Goal: Transaction & Acquisition: Book appointment/travel/reservation

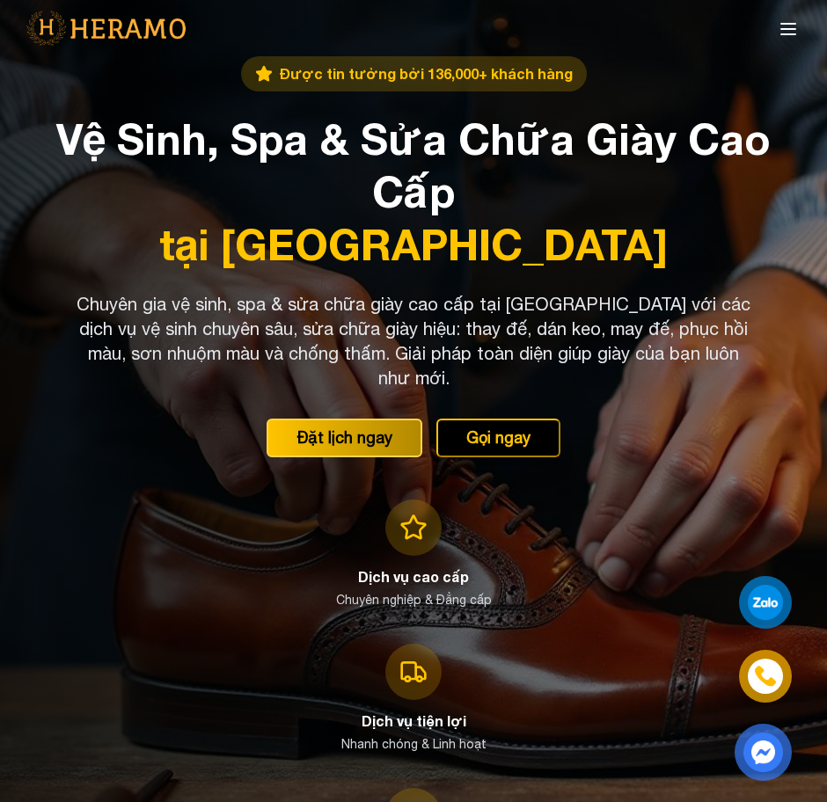
drag, startPoint x: 195, startPoint y: 365, endPoint x: 195, endPoint y: 246, distance: 118.7
click at [195, 246] on span "tại [GEOGRAPHIC_DATA]" at bounding box center [413, 244] width 785 height 53
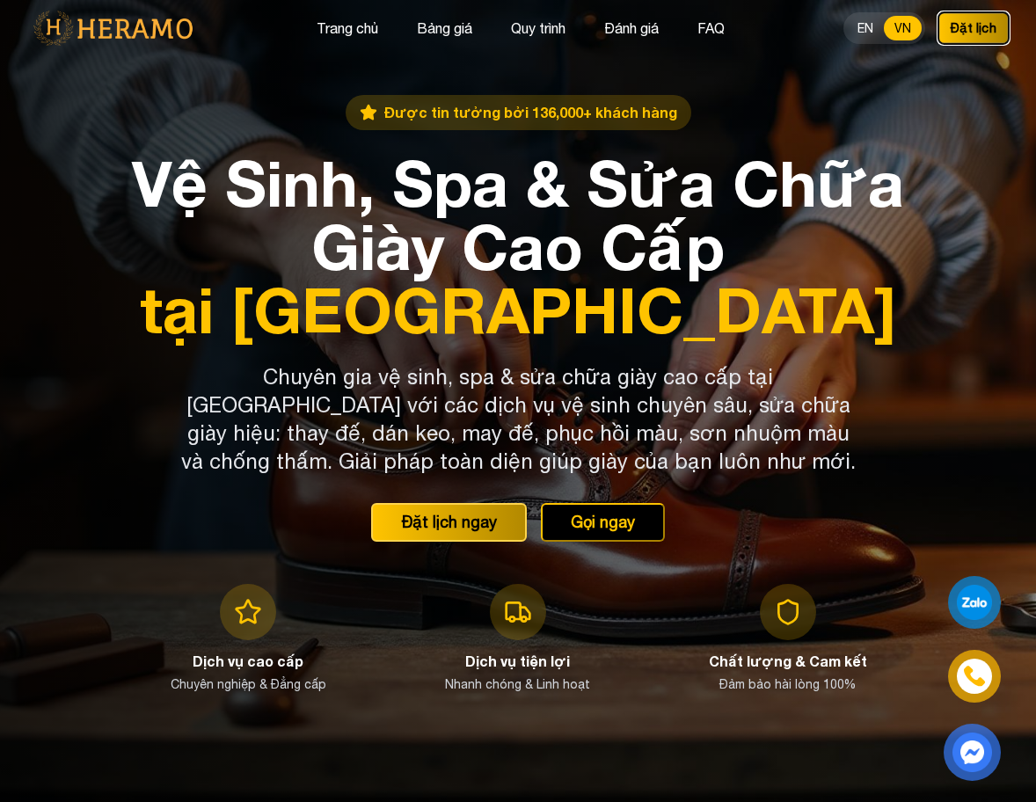
click at [972, 31] on button "Đặt lịch" at bounding box center [974, 27] width 72 height 33
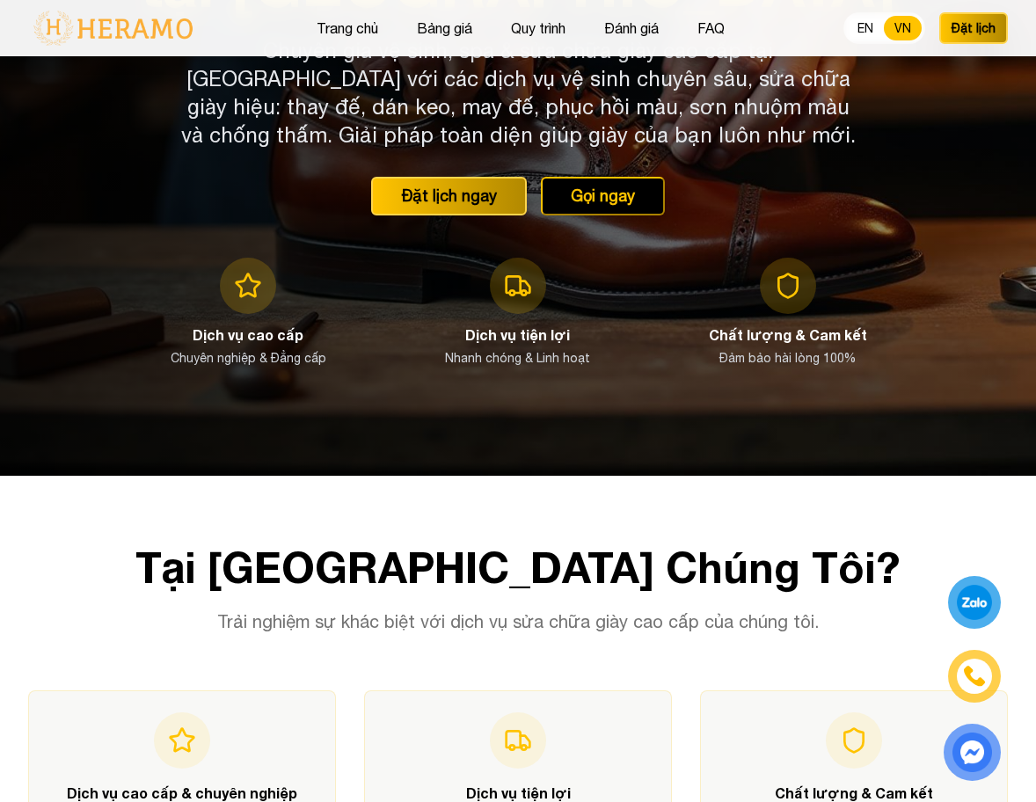
scroll to position [317, 0]
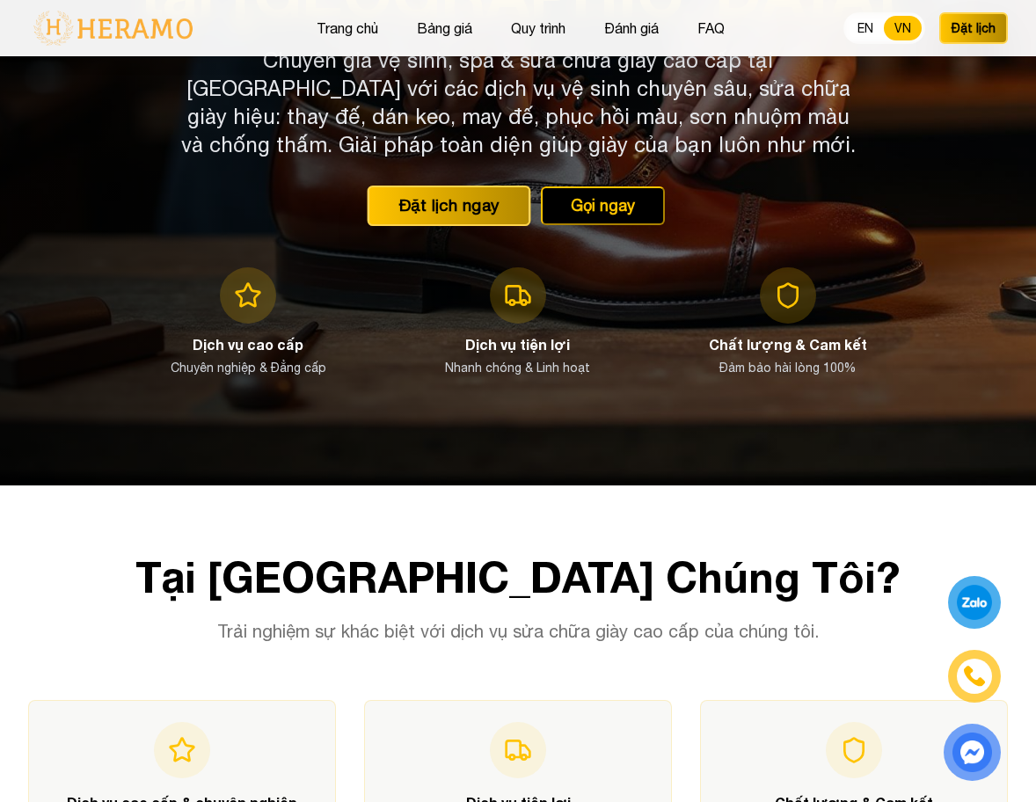
click at [409, 205] on button "Đặt lịch ngay" at bounding box center [450, 206] width 164 height 40
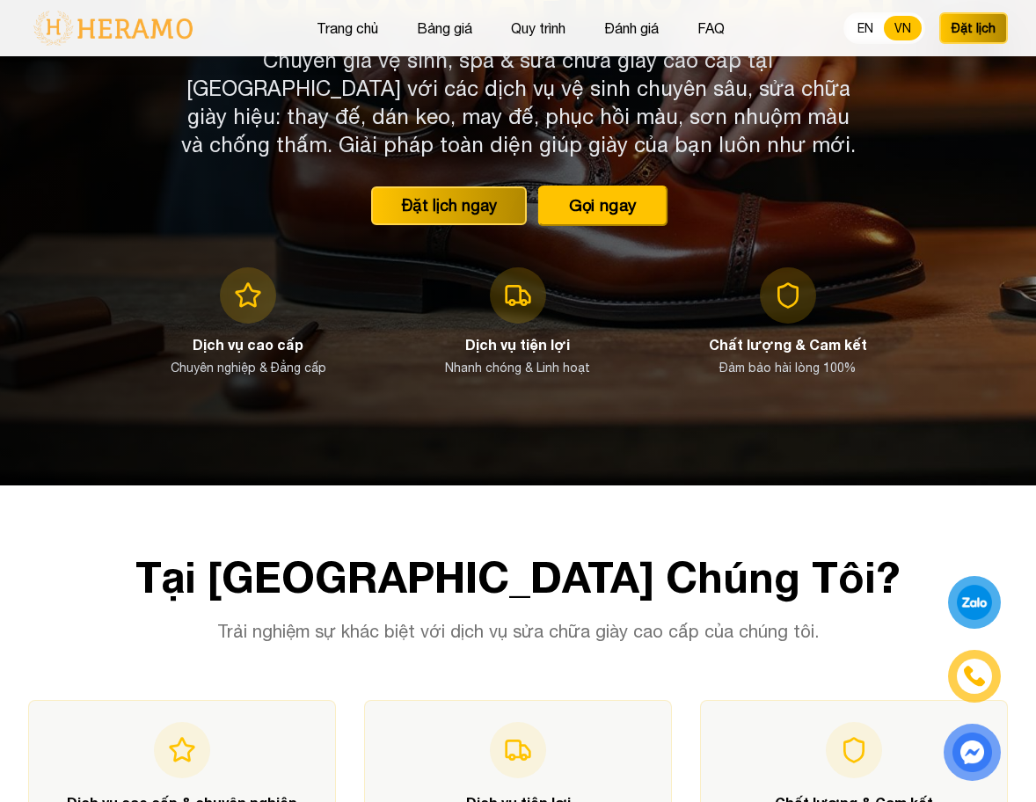
click at [627, 208] on button "Gọi ngay" at bounding box center [602, 206] width 130 height 40
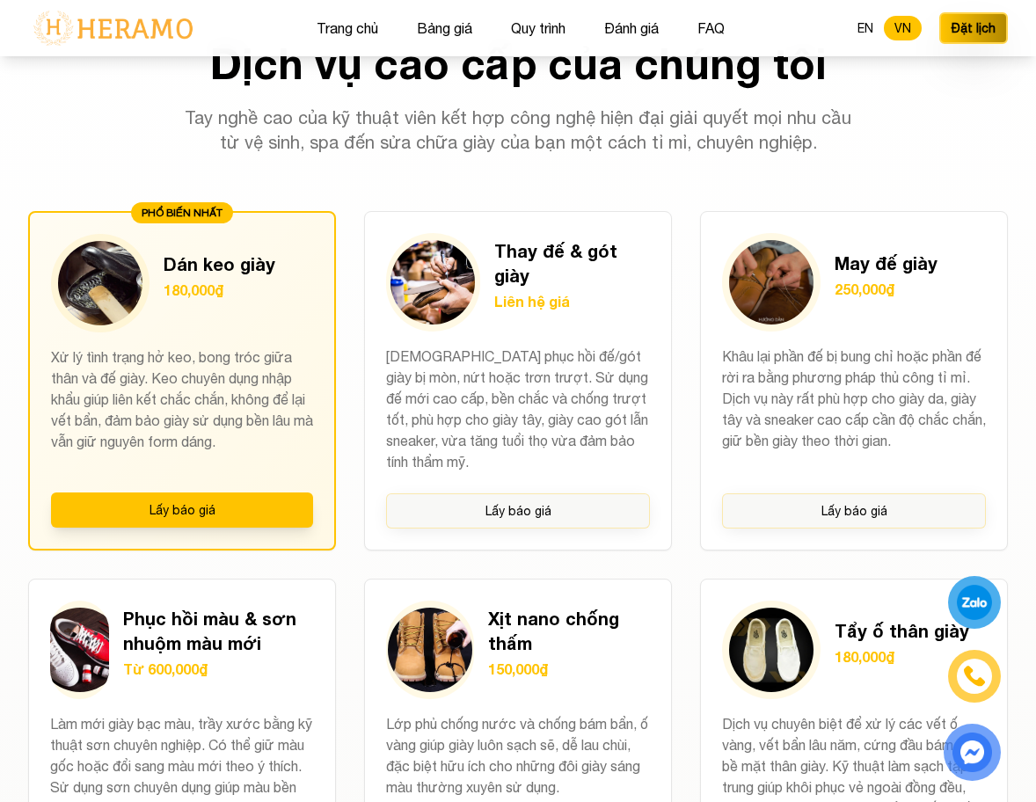
scroll to position [1384, 0]
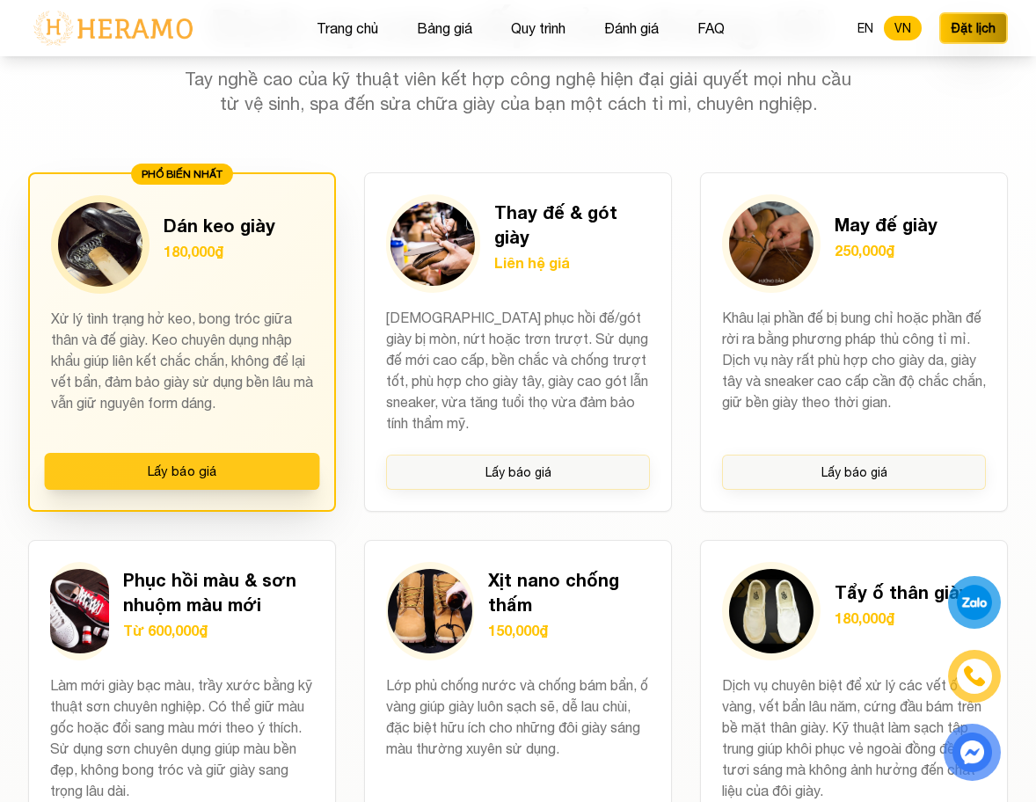
click at [224, 474] on button "Lấy báo giá" at bounding box center [182, 471] width 275 height 37
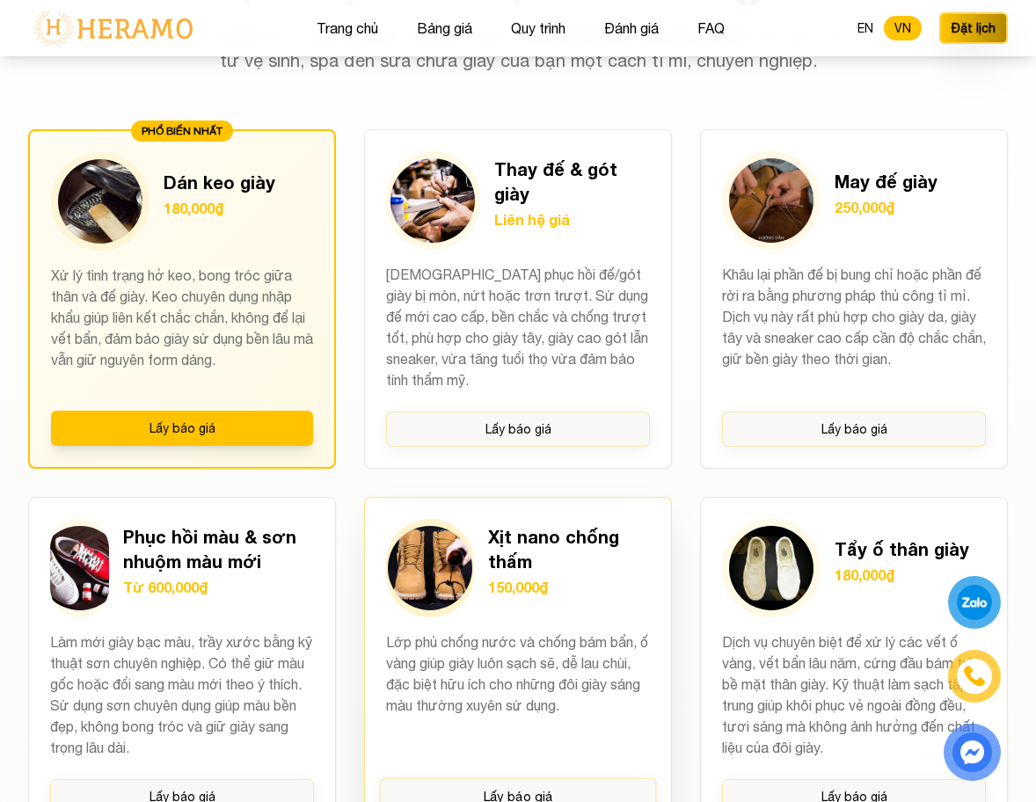
scroll to position [1428, 0]
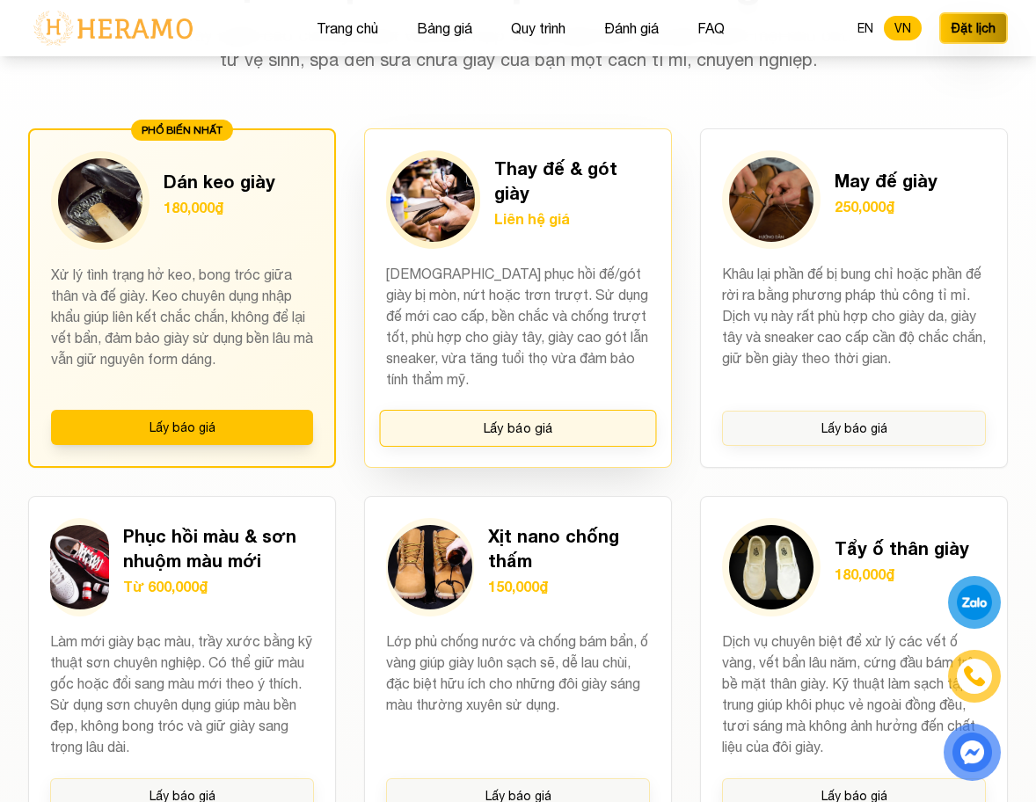
click at [542, 429] on button "Lấy báo giá" at bounding box center [518, 428] width 277 height 37
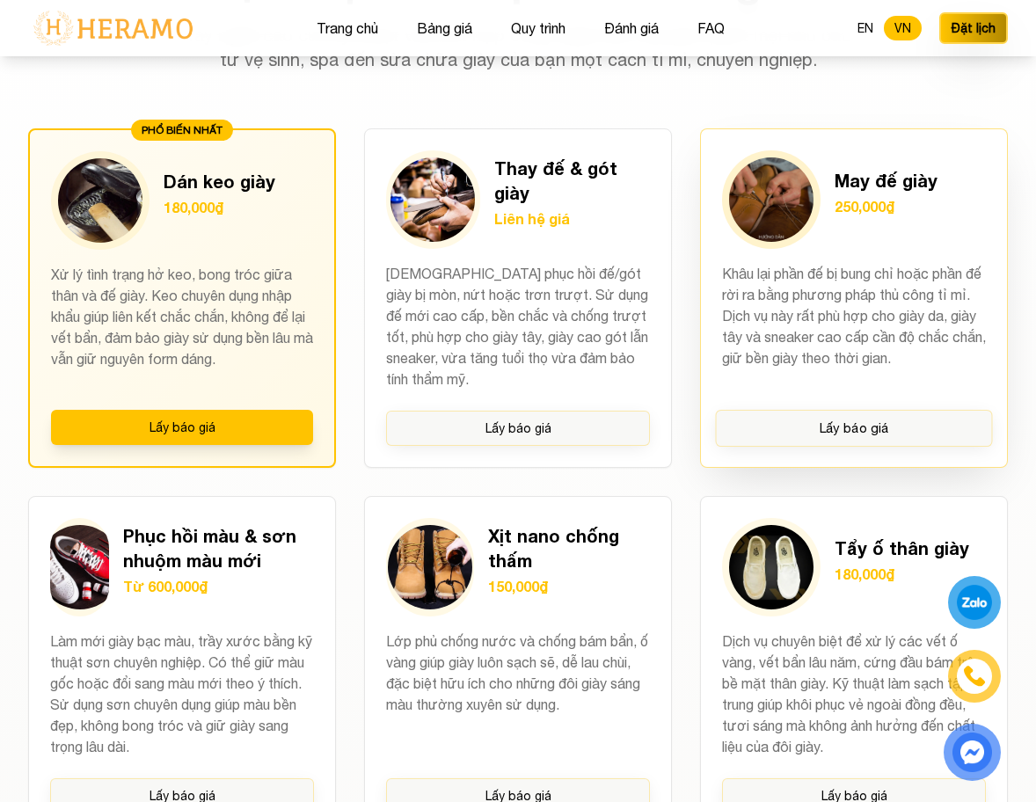
scroll to position [1553, 0]
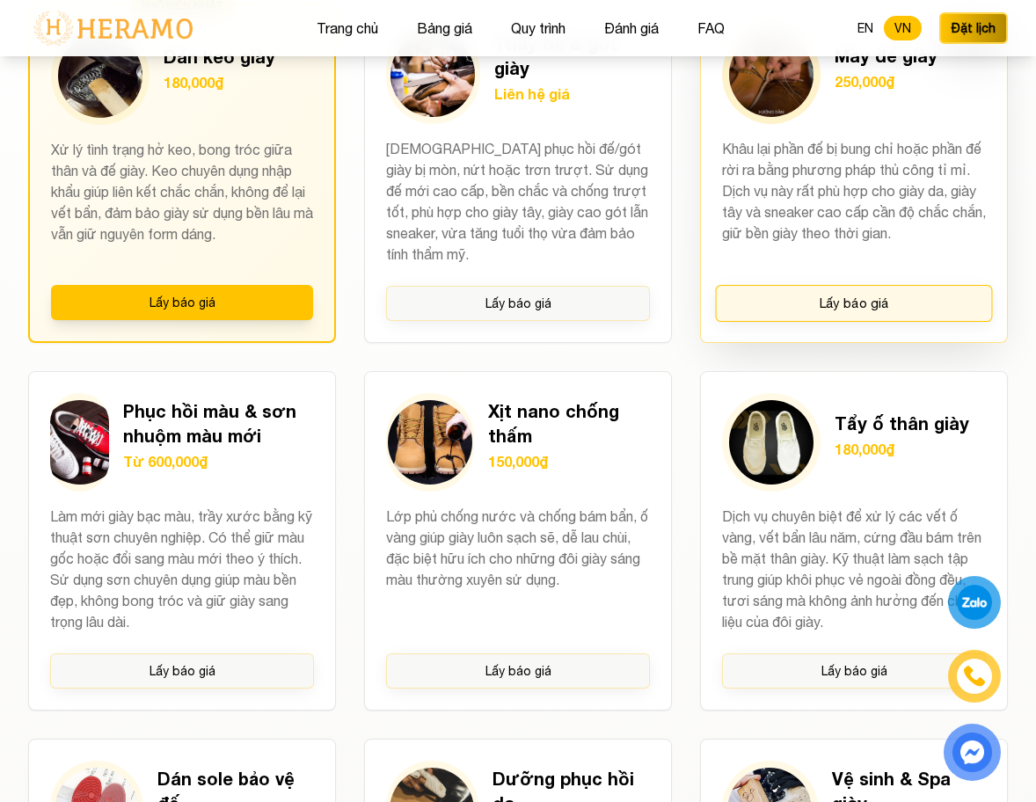
click at [843, 305] on button "Lấy báo giá" at bounding box center [854, 303] width 277 height 37
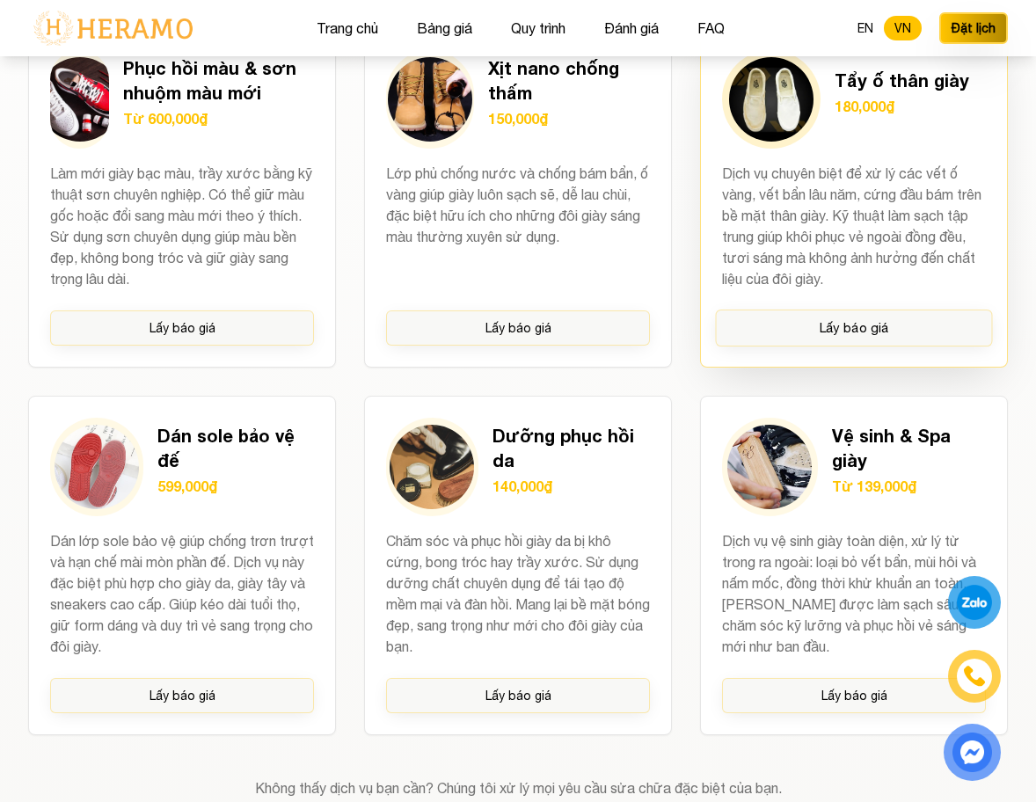
scroll to position [1923, 0]
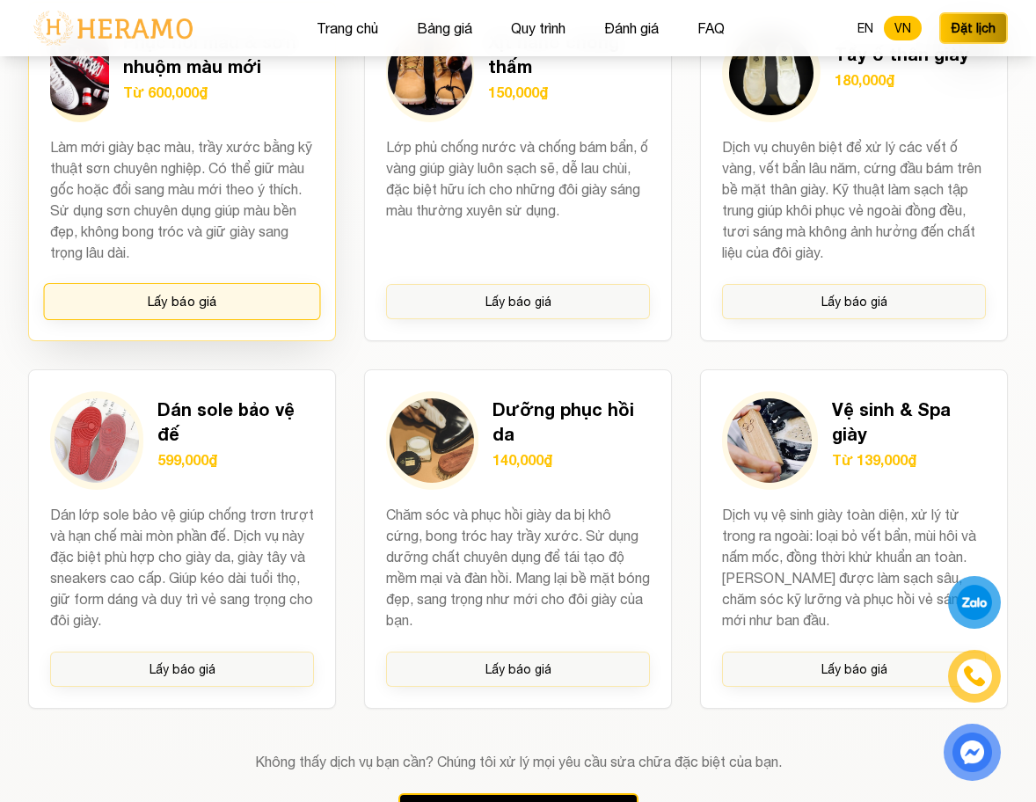
click at [245, 311] on button "Lấy báo giá" at bounding box center [182, 301] width 277 height 37
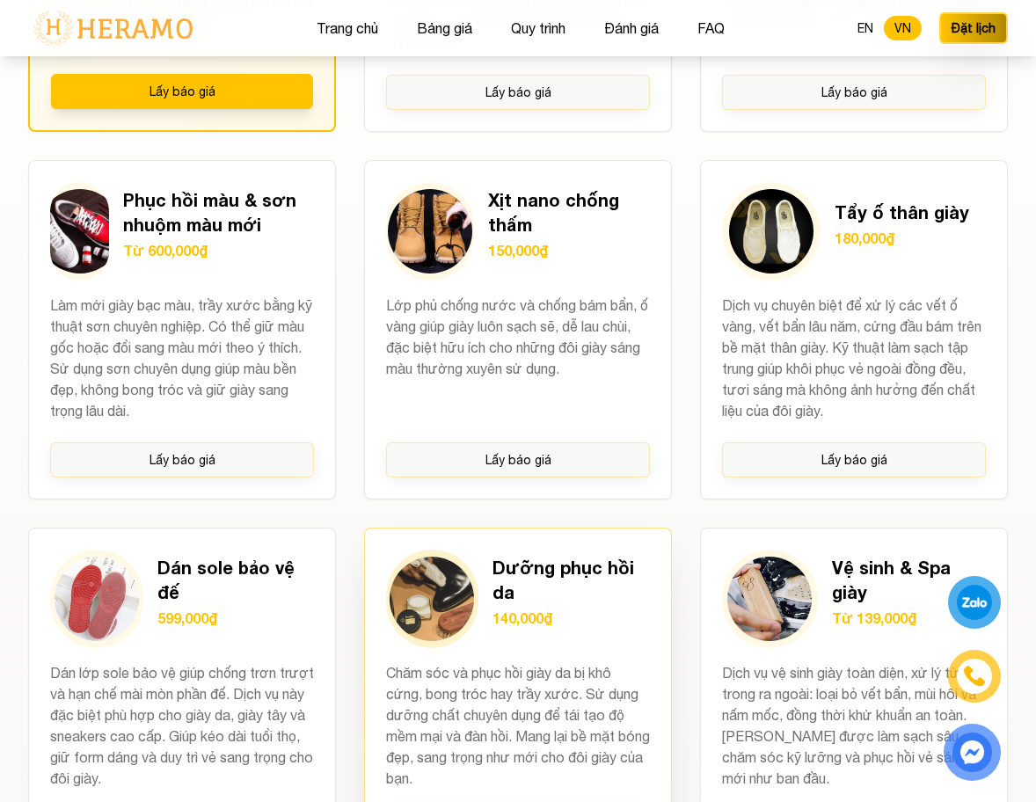
scroll to position [1852, 0]
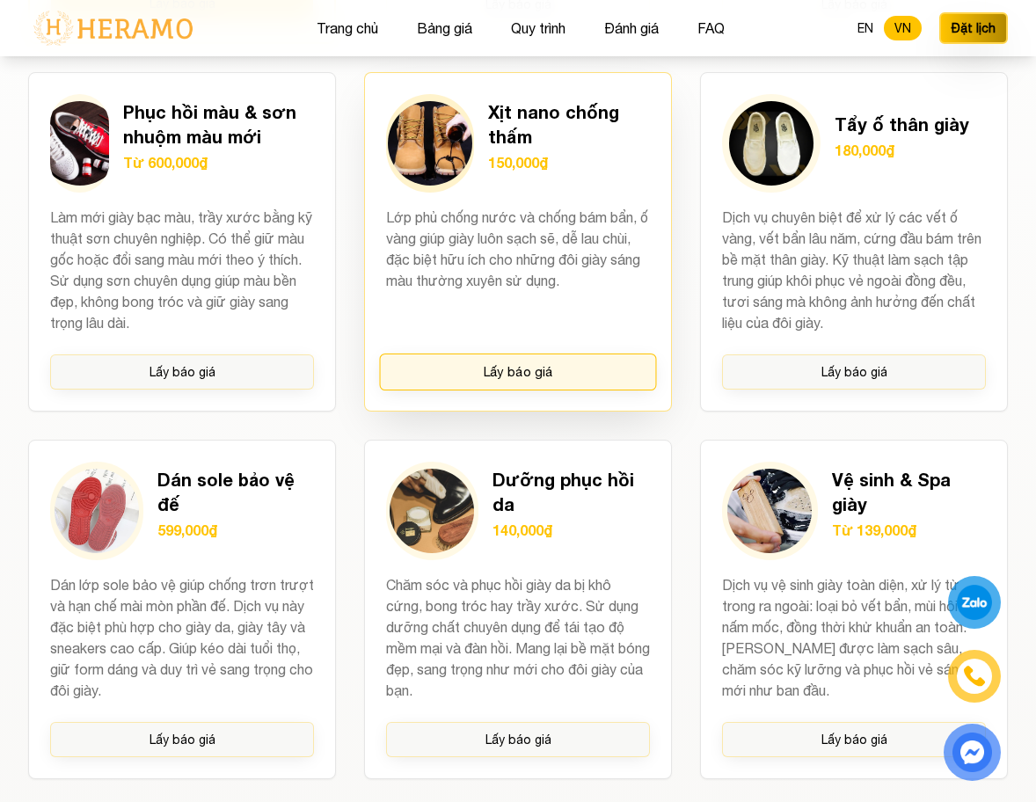
click at [525, 376] on button "Lấy báo giá" at bounding box center [518, 372] width 277 height 37
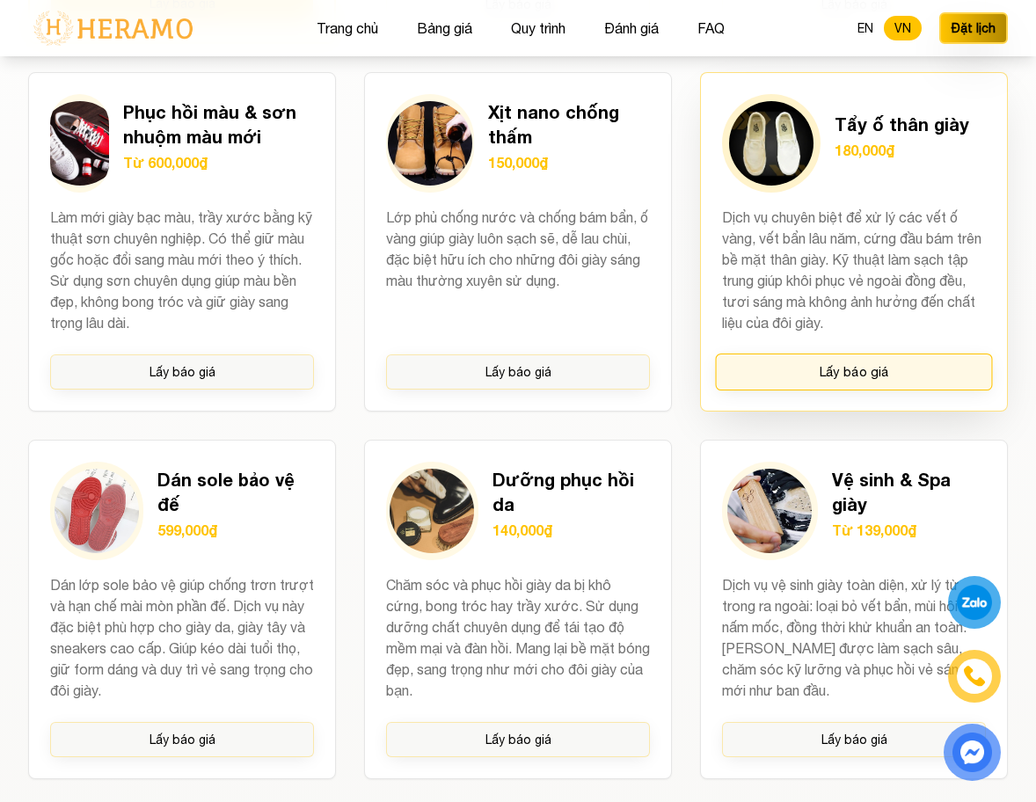
click at [818, 365] on button "Lấy báo giá" at bounding box center [854, 372] width 277 height 37
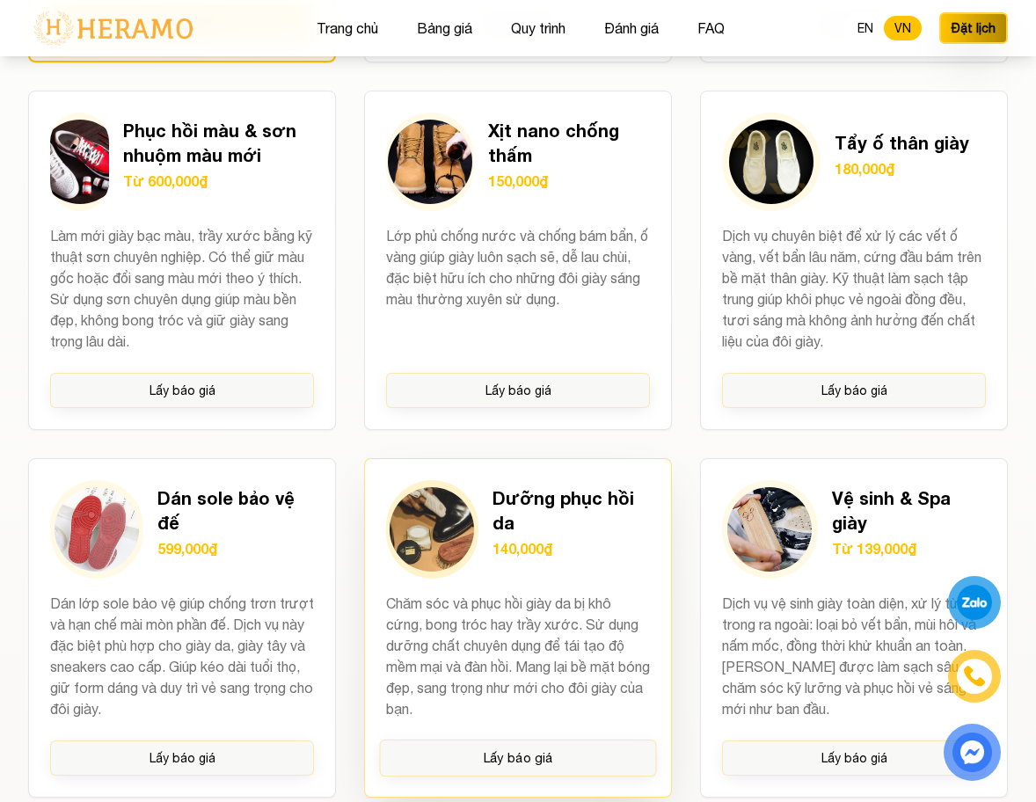
scroll to position [1894, 0]
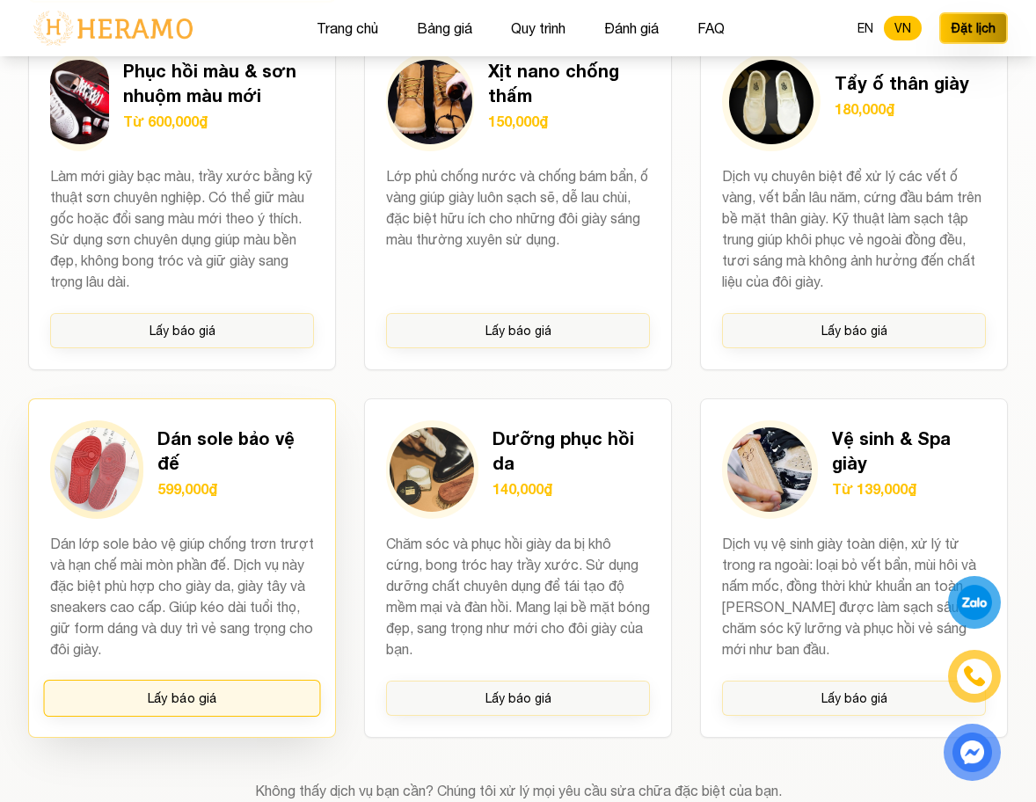
click at [240, 698] on button "Lấy báo giá" at bounding box center [182, 698] width 277 height 37
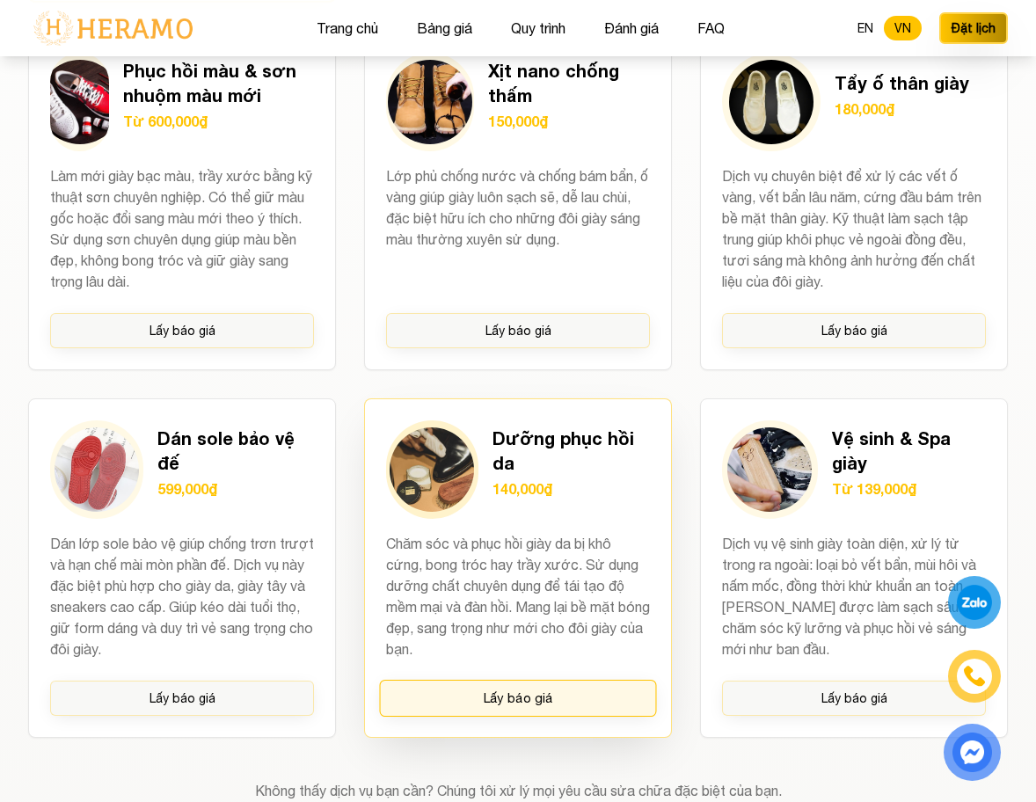
click at [551, 697] on button "Lấy báo giá" at bounding box center [518, 698] width 277 height 37
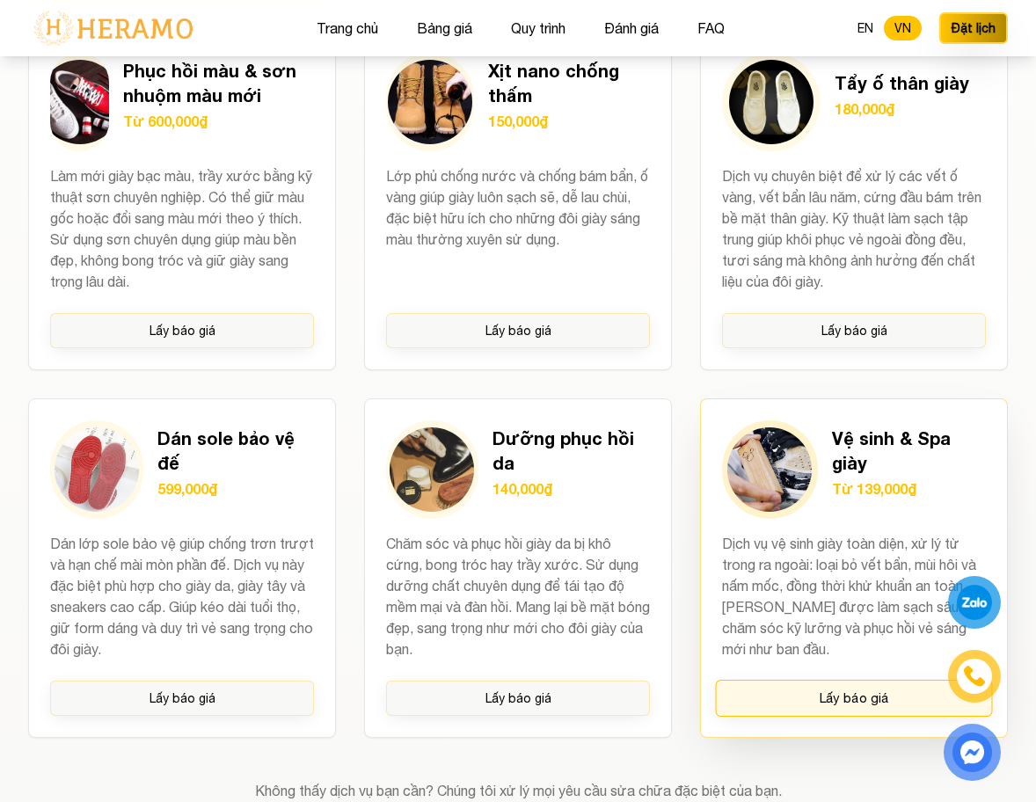
click at [795, 705] on button "Lấy báo giá" at bounding box center [854, 698] width 277 height 37
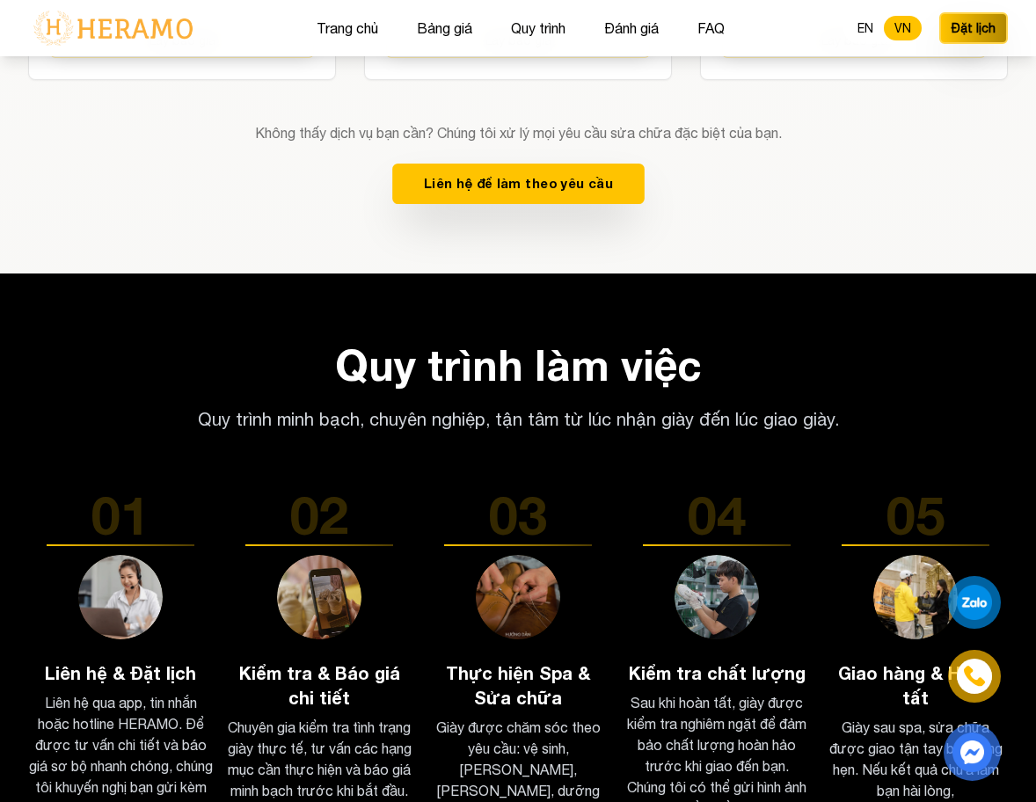
scroll to position [2553, 0]
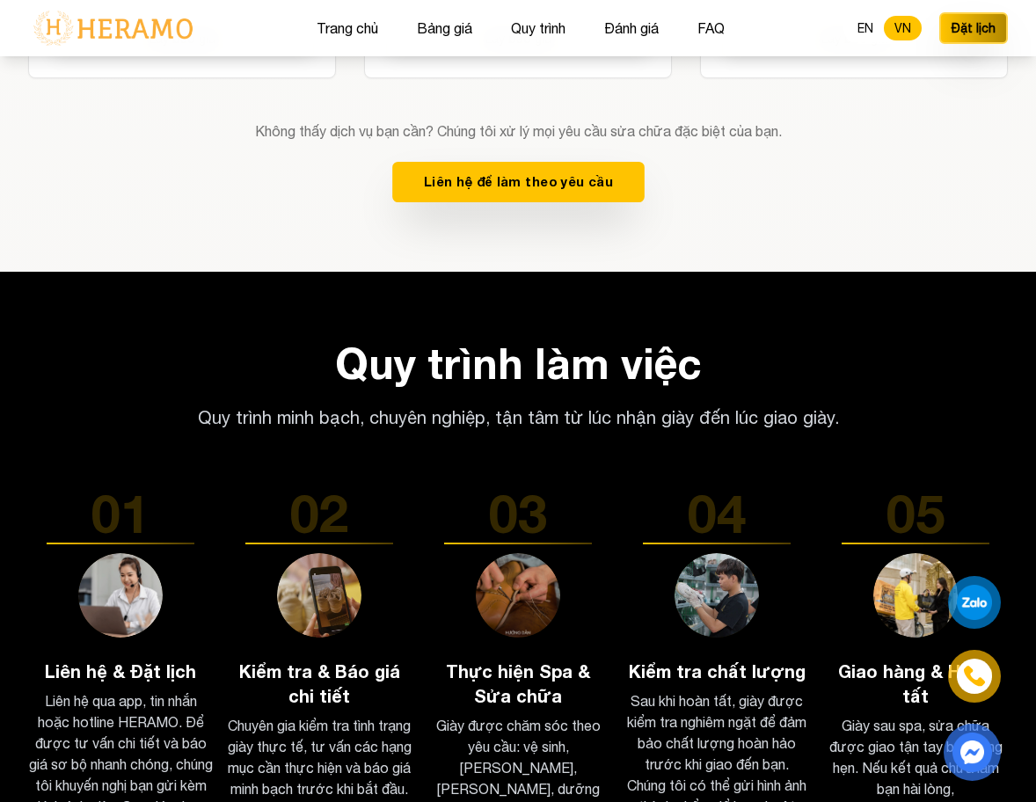
click at [533, 169] on button "Liên hệ để làm theo yêu cầu" at bounding box center [518, 182] width 252 height 40
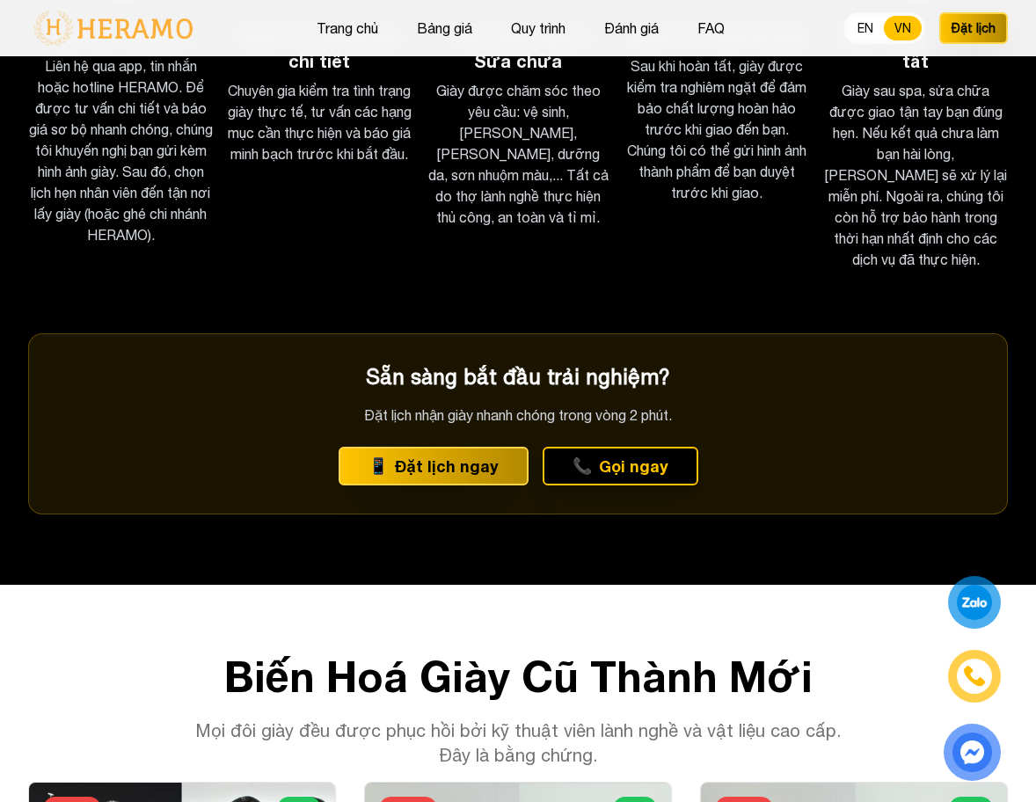
scroll to position [3194, 0]
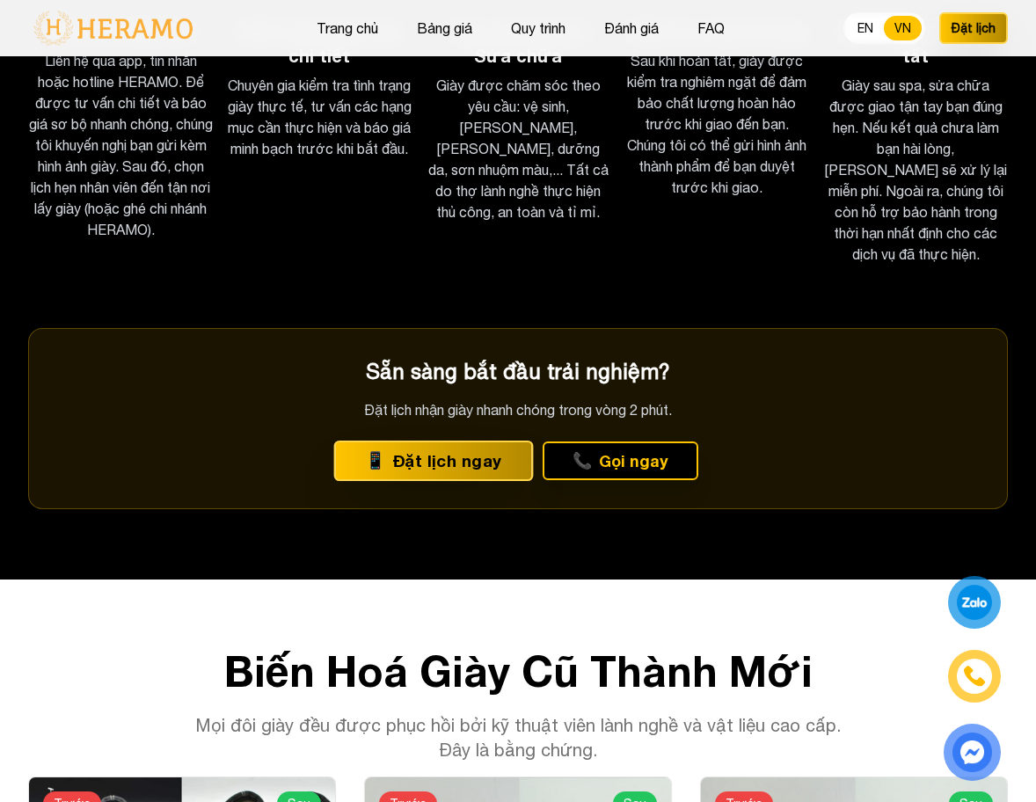
click at [497, 441] on button "📱 Đặt lịch ngay" at bounding box center [433, 461] width 200 height 40
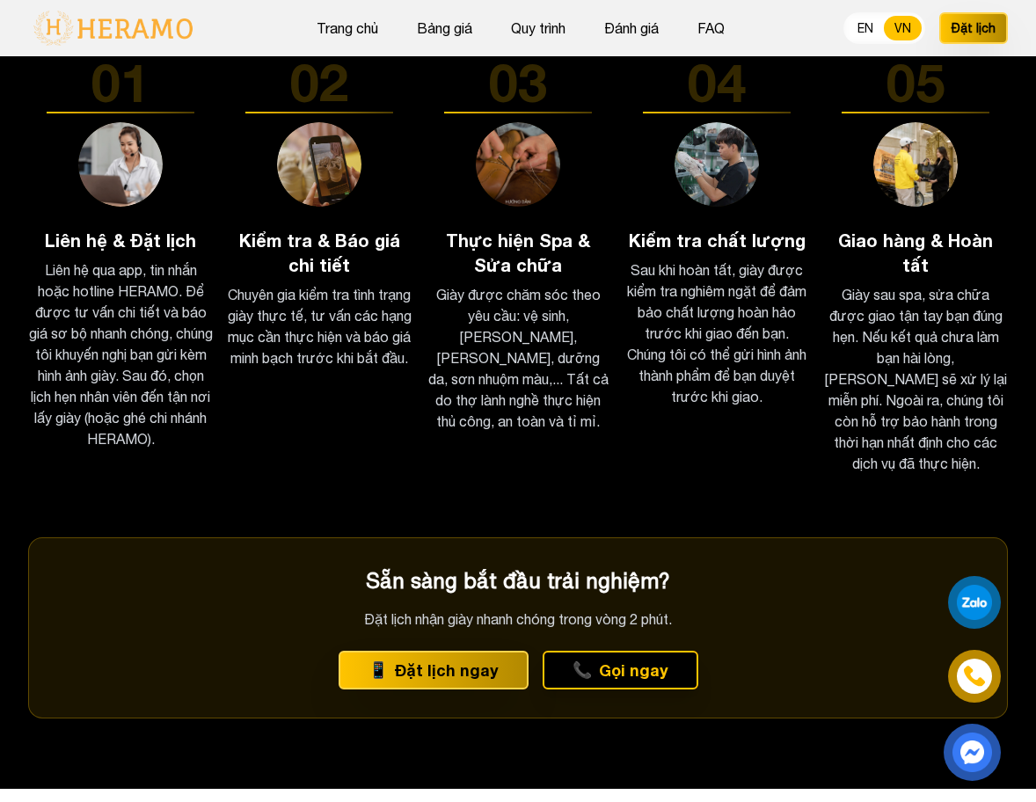
scroll to position [3063, 0]
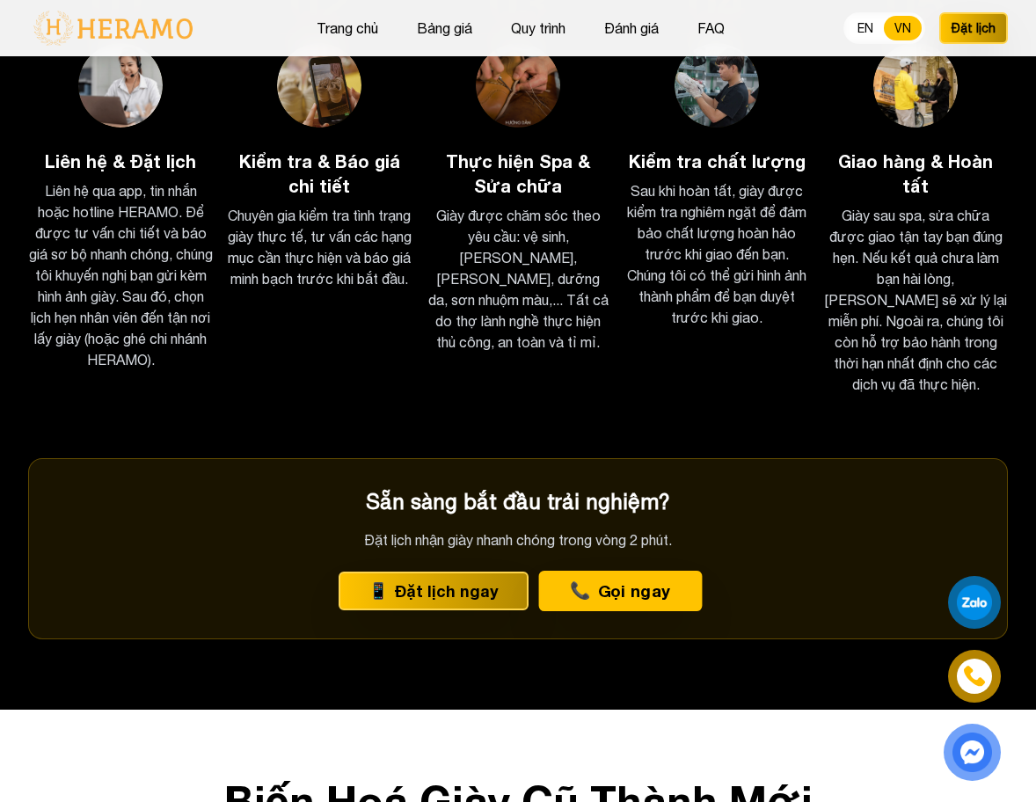
click at [631, 571] on button "📞 Gọi ngay" at bounding box center [620, 591] width 164 height 40
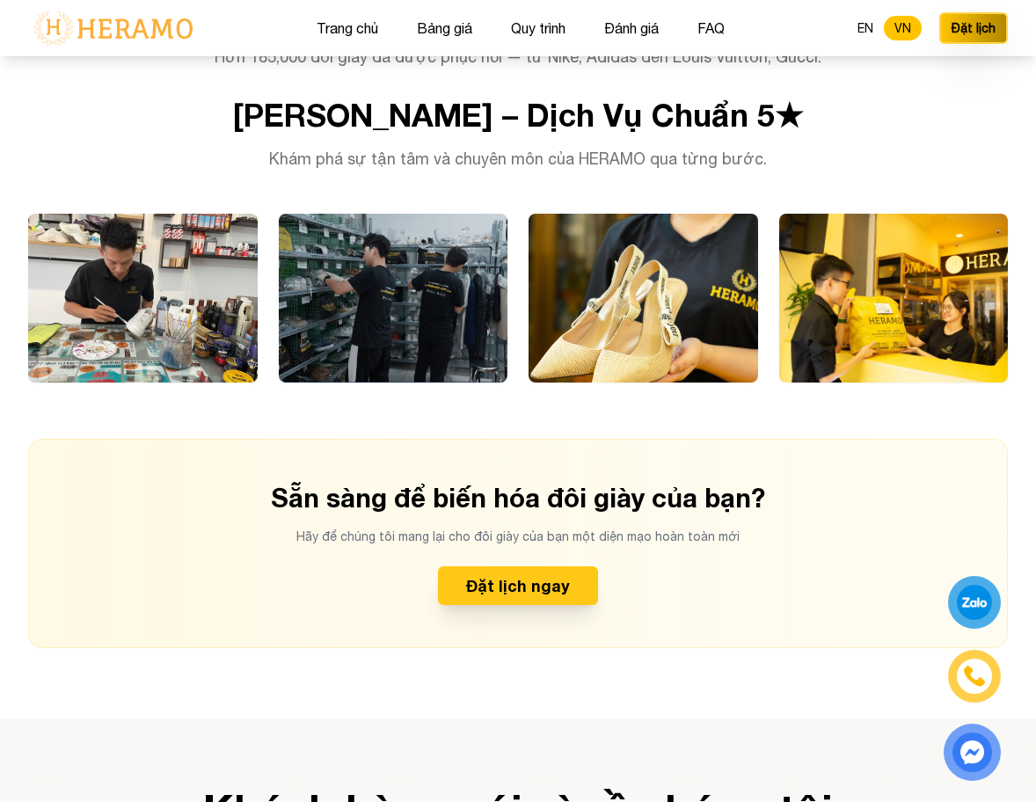
scroll to position [4301, 0]
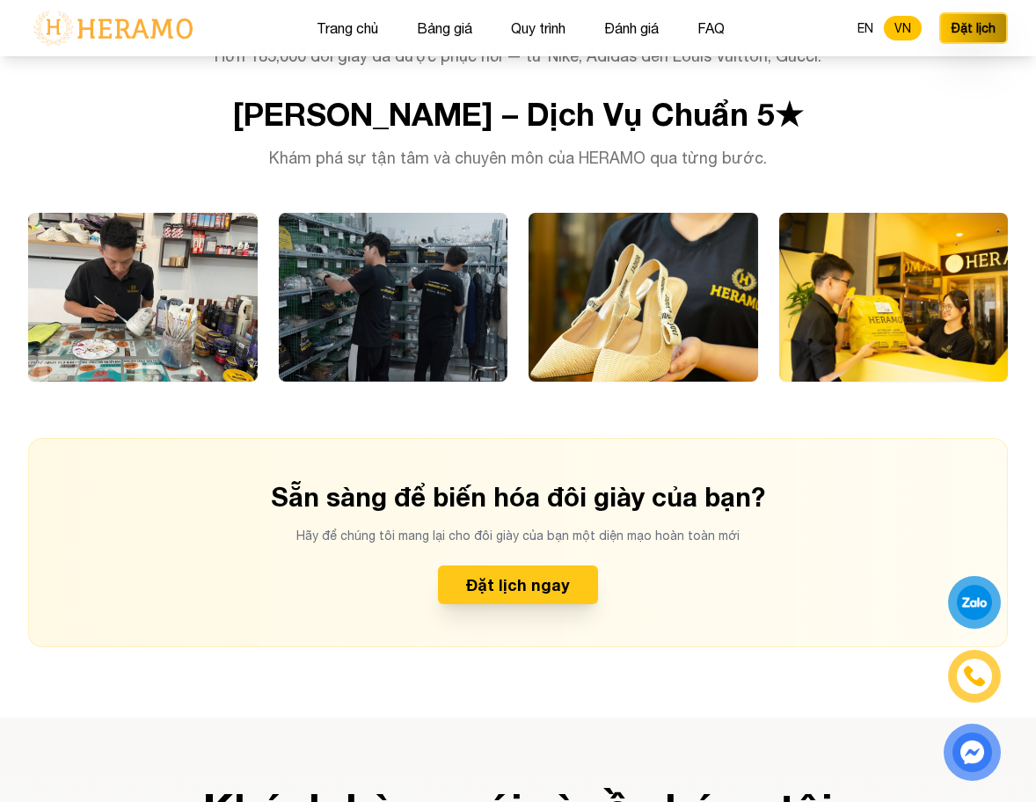
click at [551, 566] on button "Đặt lịch ngay" at bounding box center [518, 585] width 160 height 39
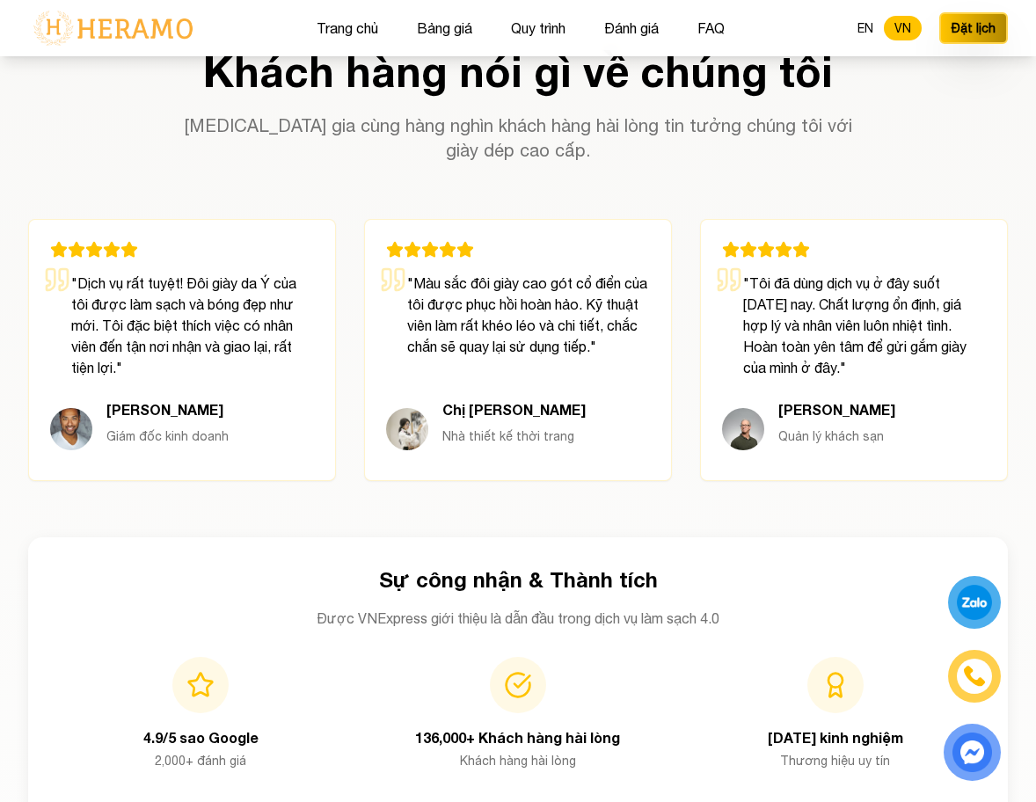
scroll to position [5044, 0]
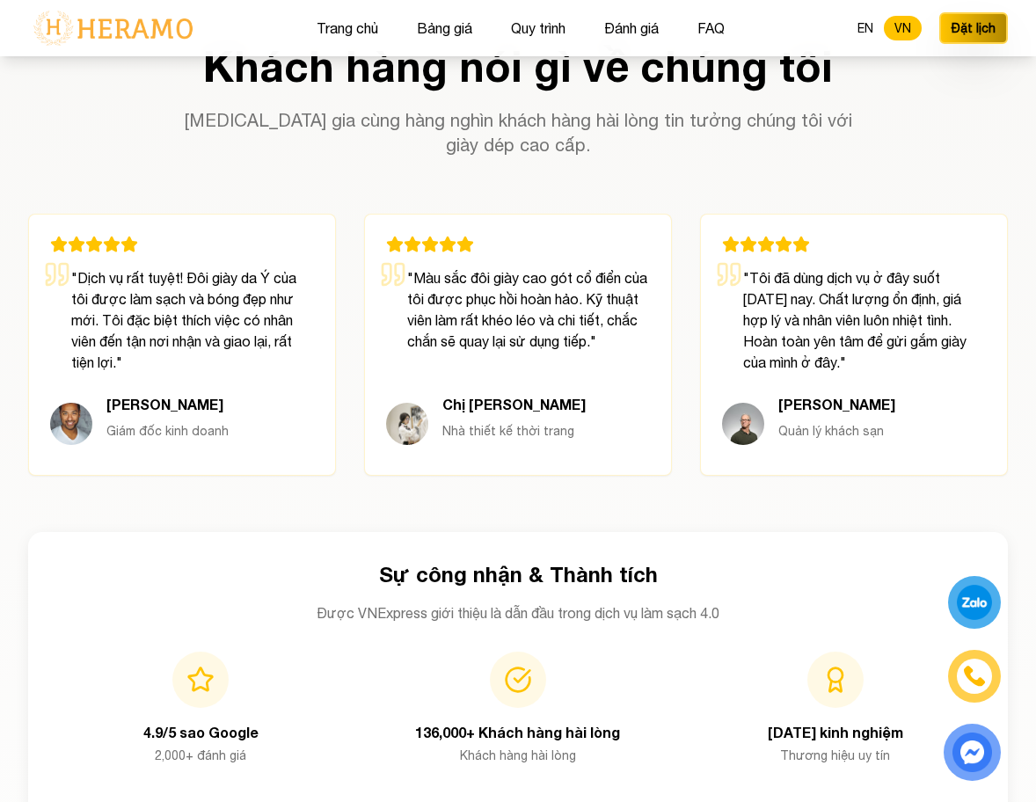
click at [939, 175] on div "Khách hàng nói gì về chúng tôi Tham gia cùng hàng nghìn khách hàng hài lòng tin…" at bounding box center [518, 640] width 1036 height 1191
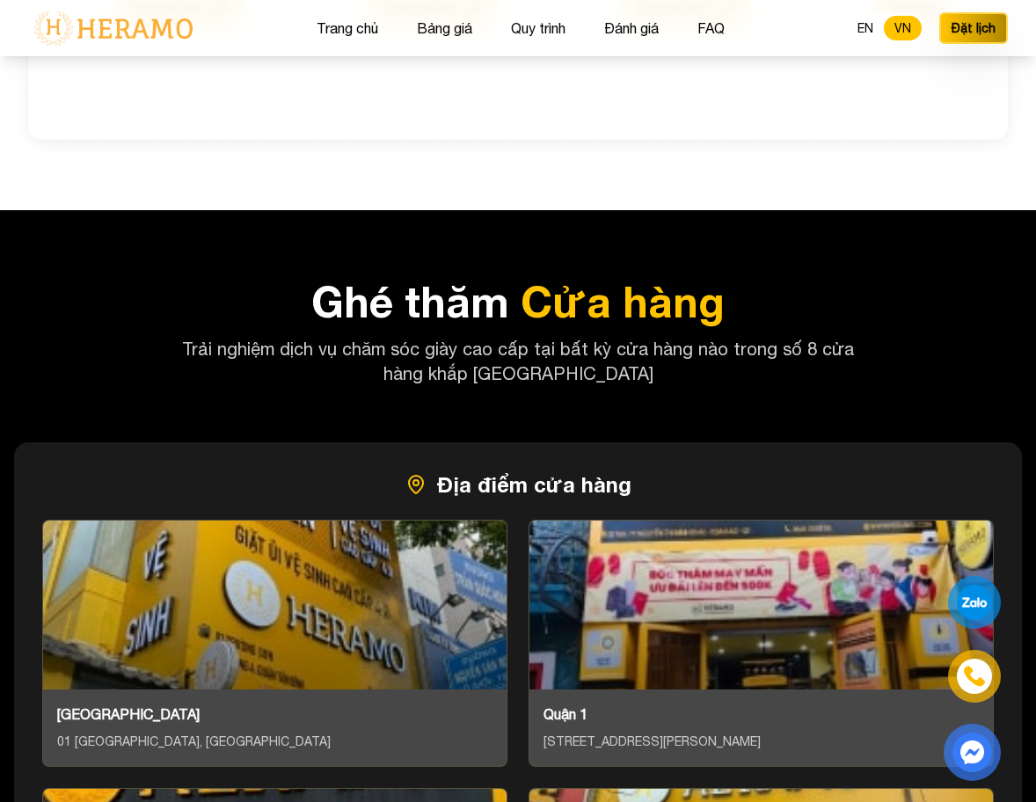
scroll to position [6310, 0]
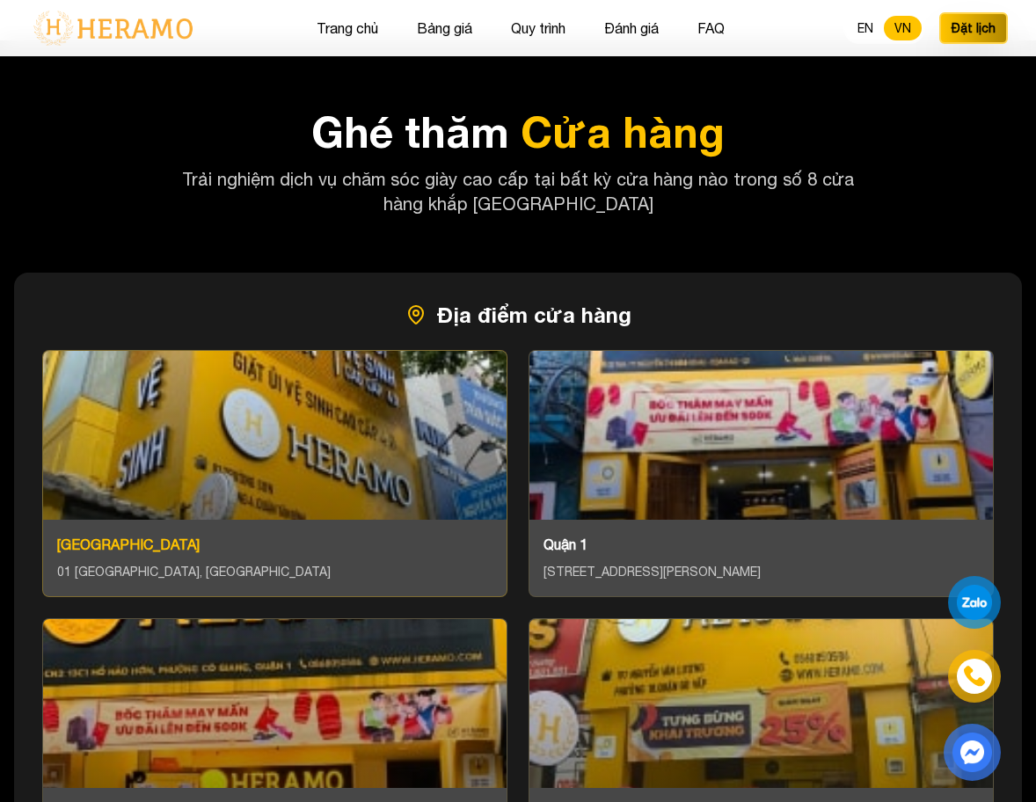
click at [360, 520] on div "Quận Tân Bình 01 Trường Sơn, Phường 4, Quận Tân Bình, HCM" at bounding box center [275, 558] width 464 height 77
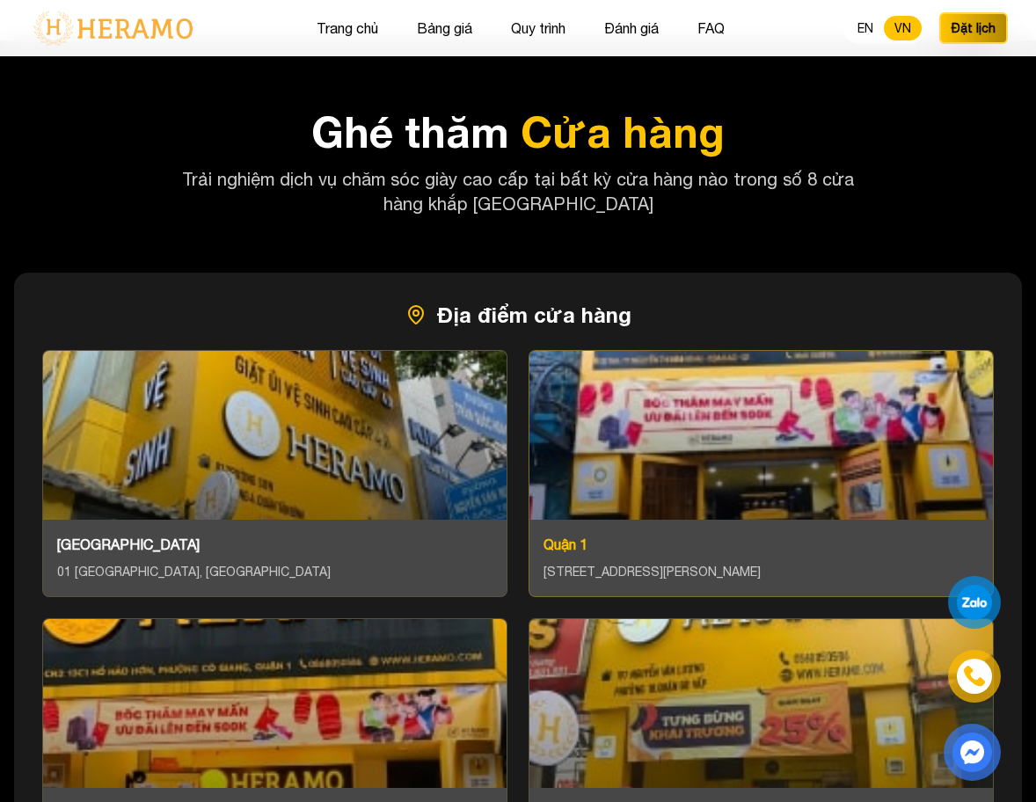
click at [736, 427] on div at bounding box center [761, 435] width 464 height 169
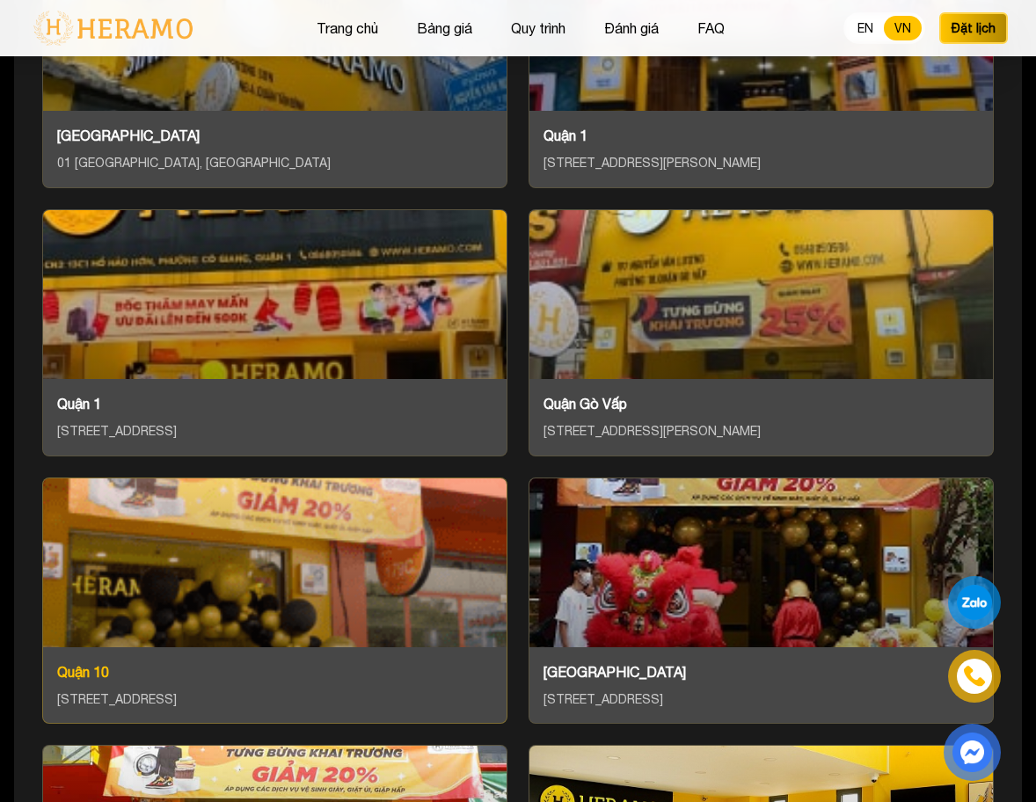
scroll to position [6721, 0]
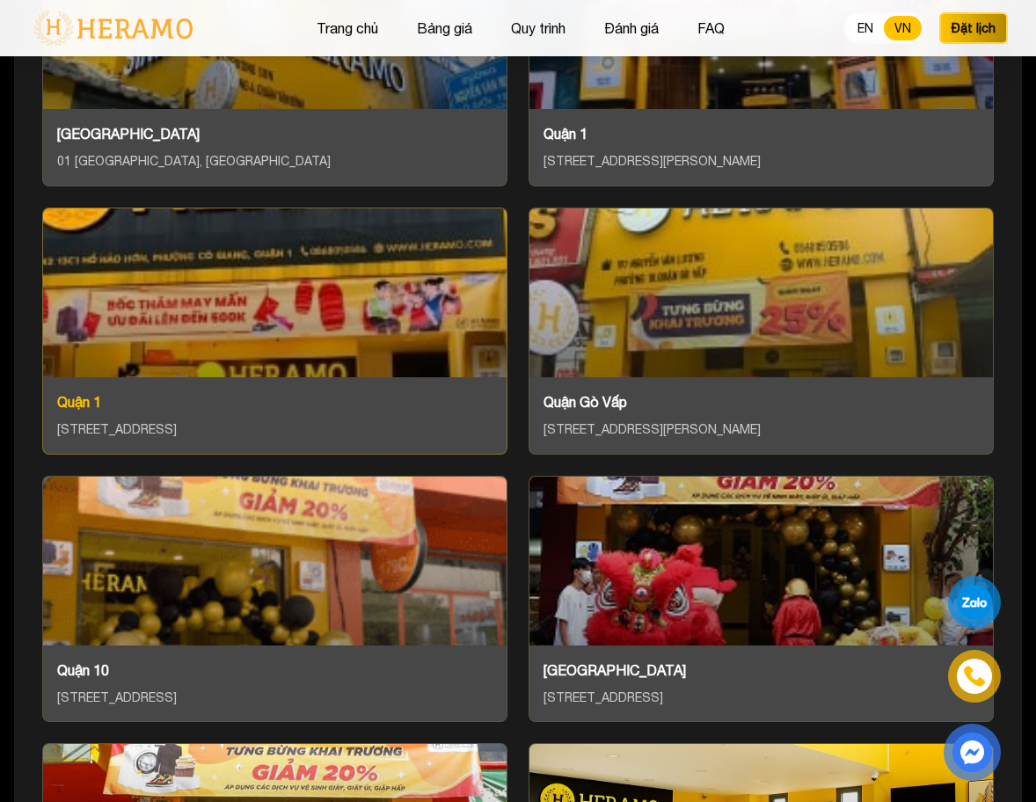
click at [281, 323] on div at bounding box center [275, 292] width 464 height 169
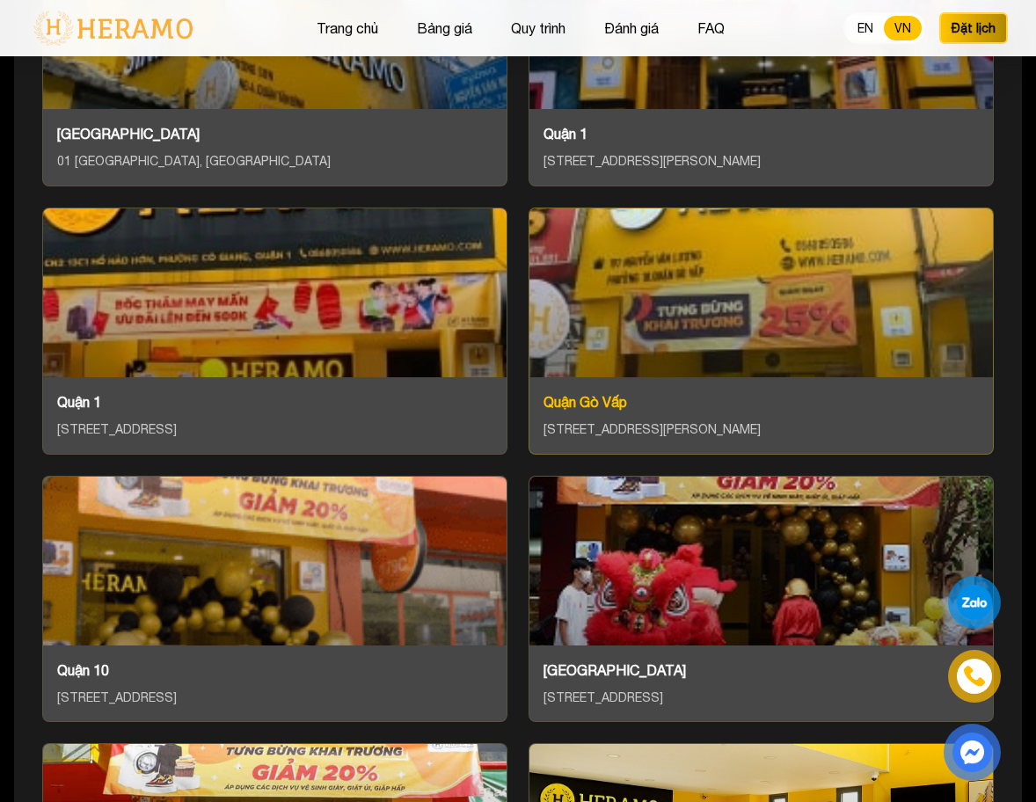
scroll to position [6640, 0]
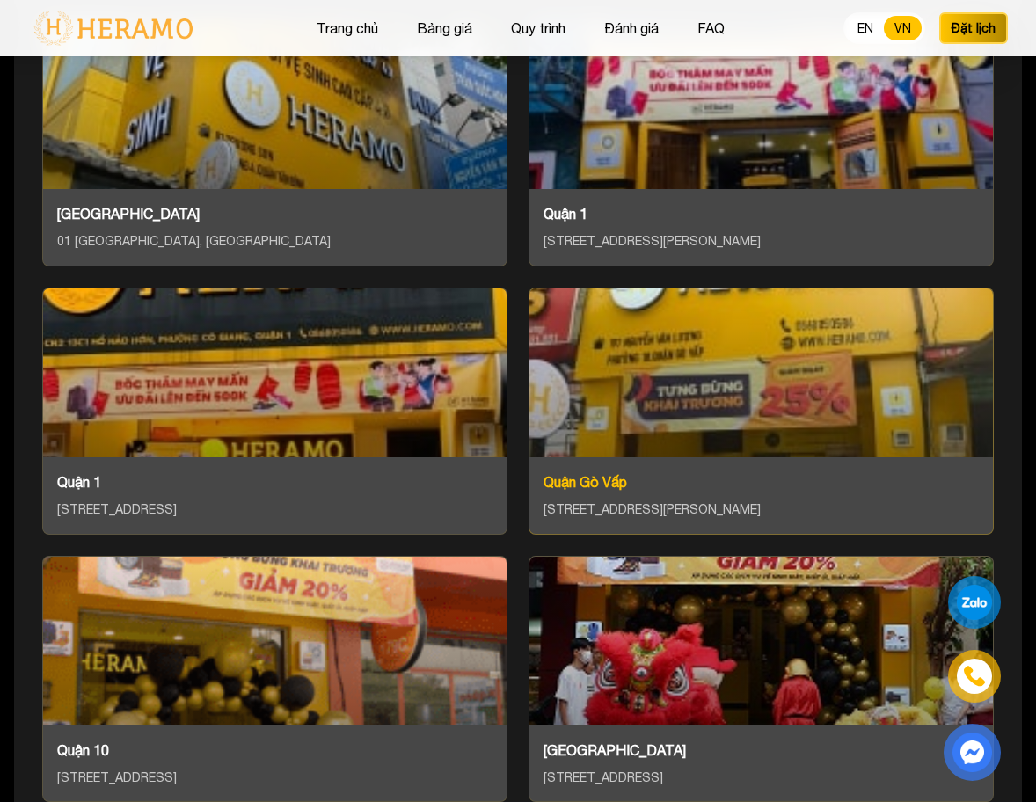
click at [727, 350] on div at bounding box center [761, 372] width 464 height 169
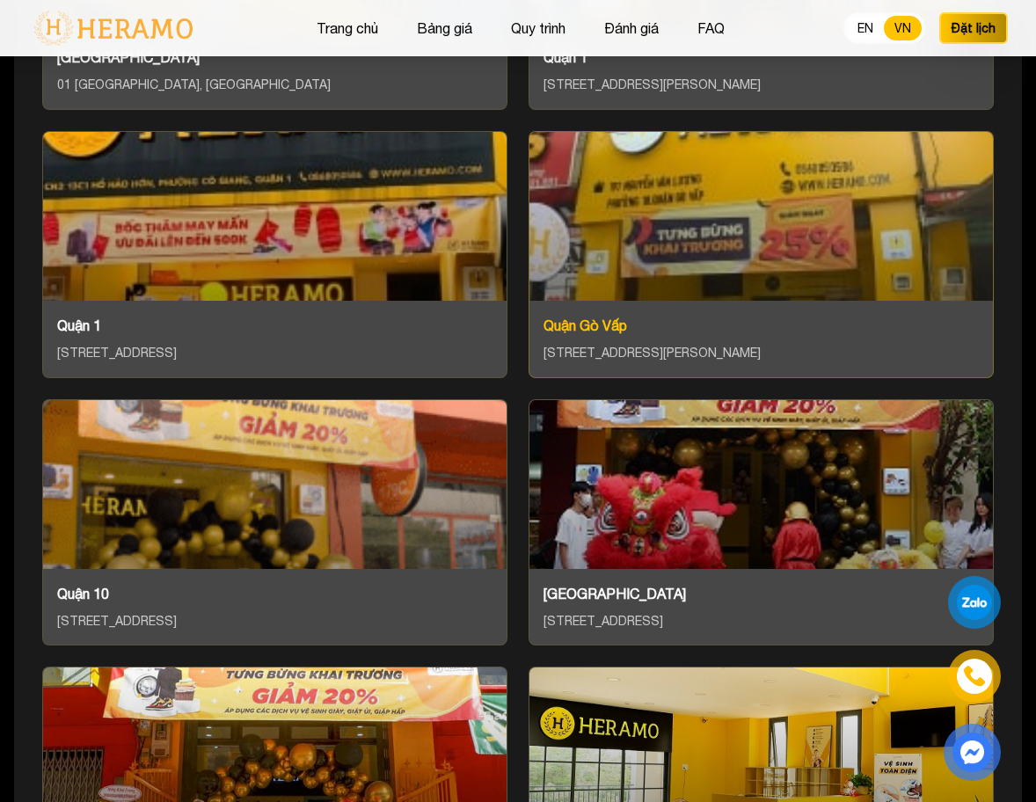
scroll to position [6799, 0]
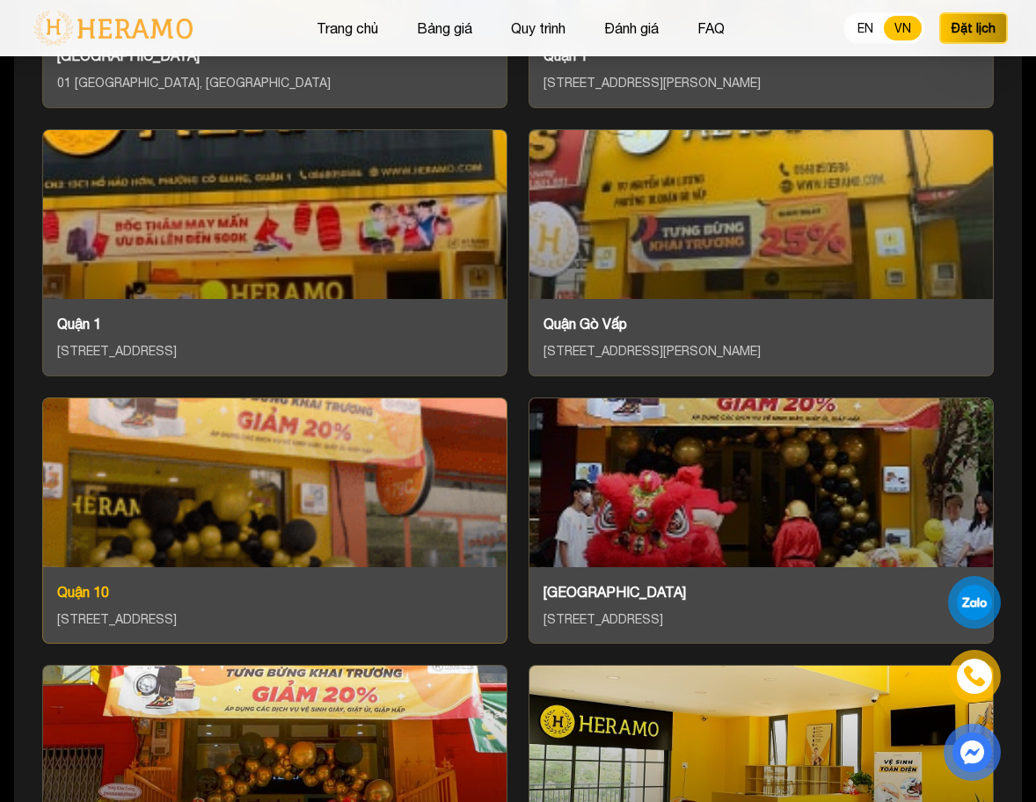
click at [343, 447] on div at bounding box center [275, 482] width 464 height 169
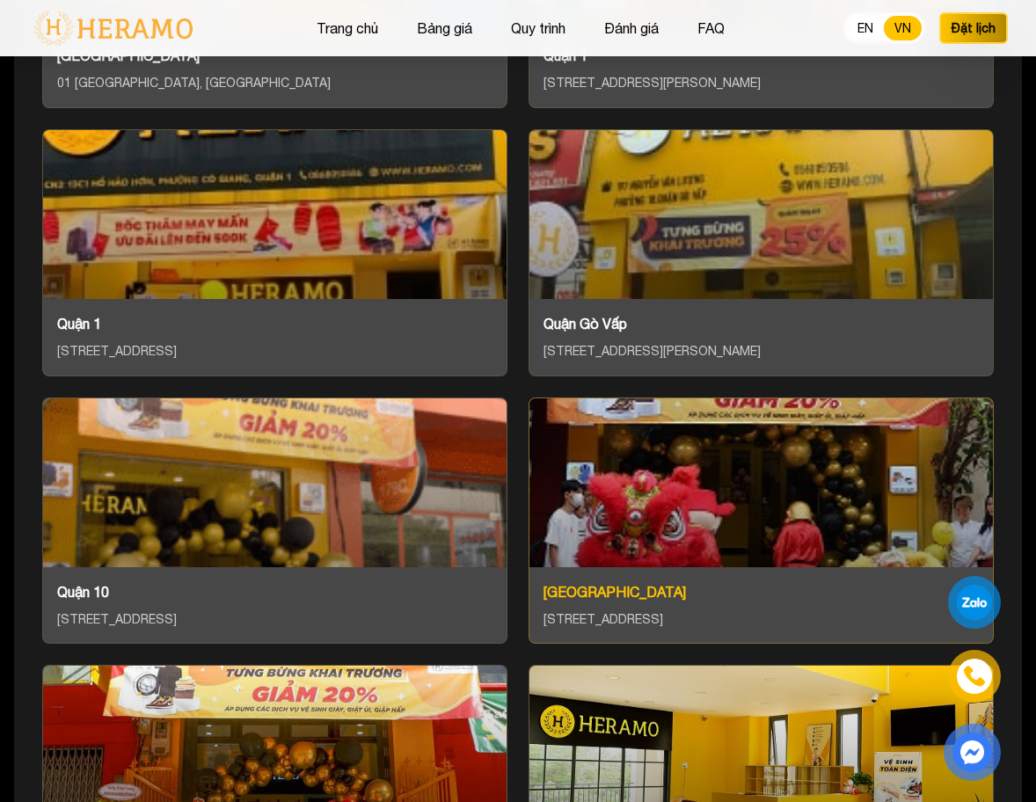
click at [690, 516] on div at bounding box center [761, 482] width 464 height 169
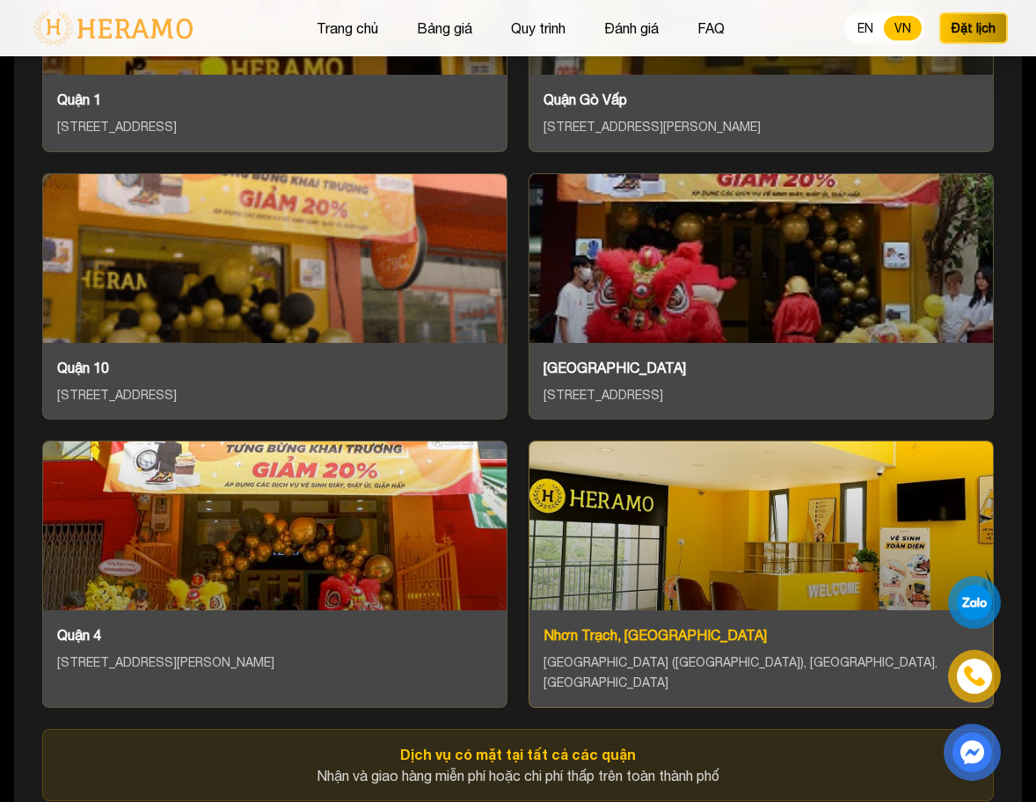
scroll to position [7035, 0]
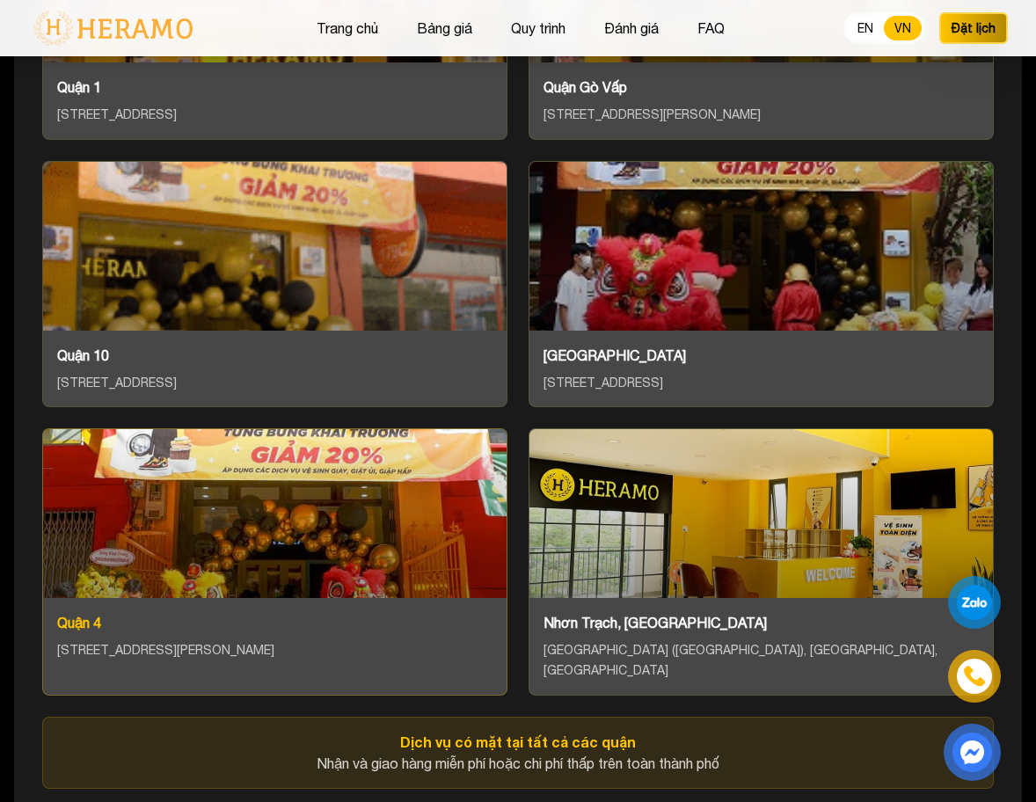
click at [381, 471] on div at bounding box center [275, 513] width 464 height 169
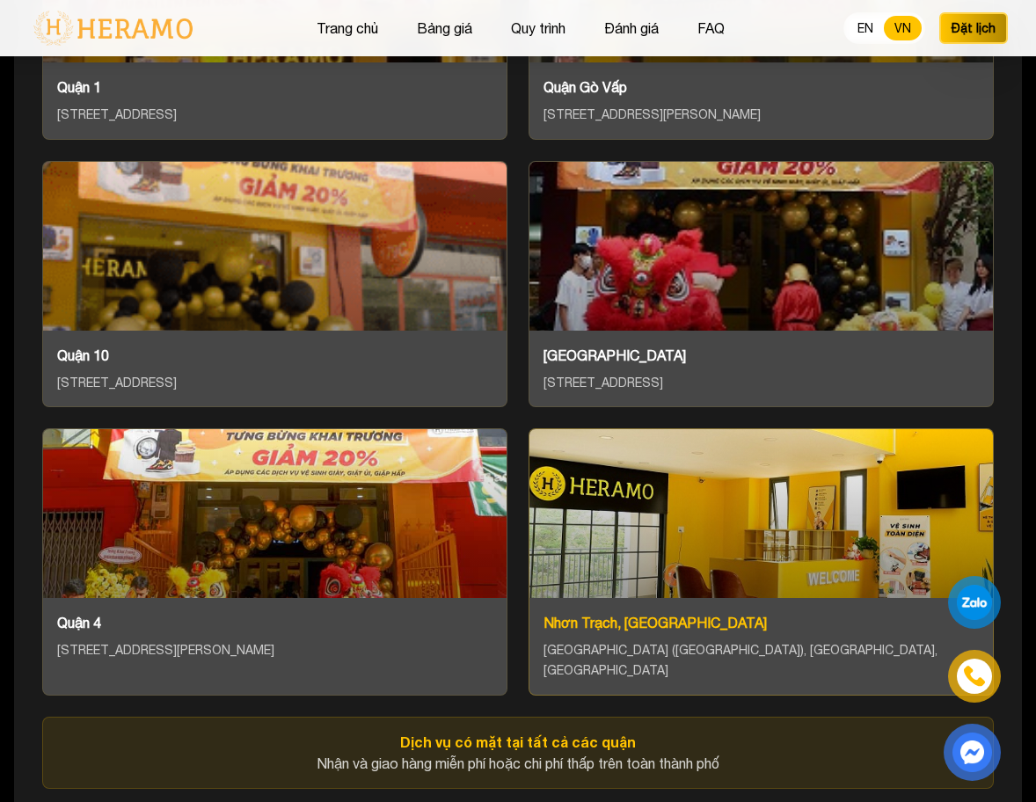
click at [737, 443] on div at bounding box center [761, 513] width 464 height 169
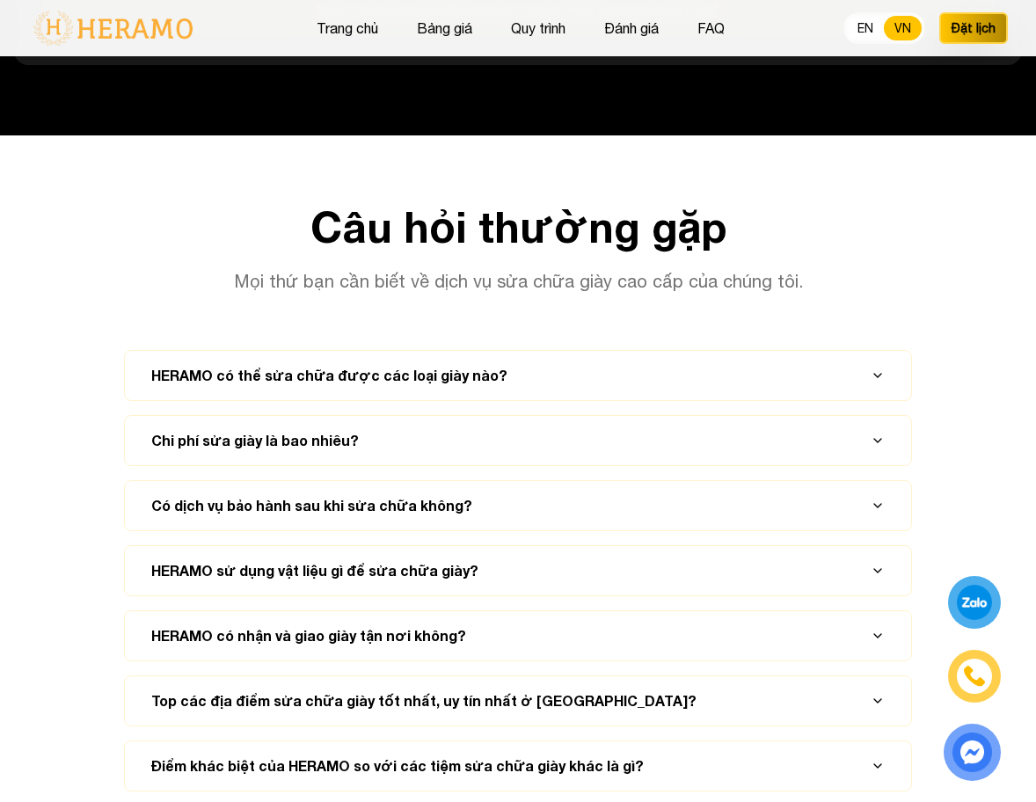
scroll to position [7939, 0]
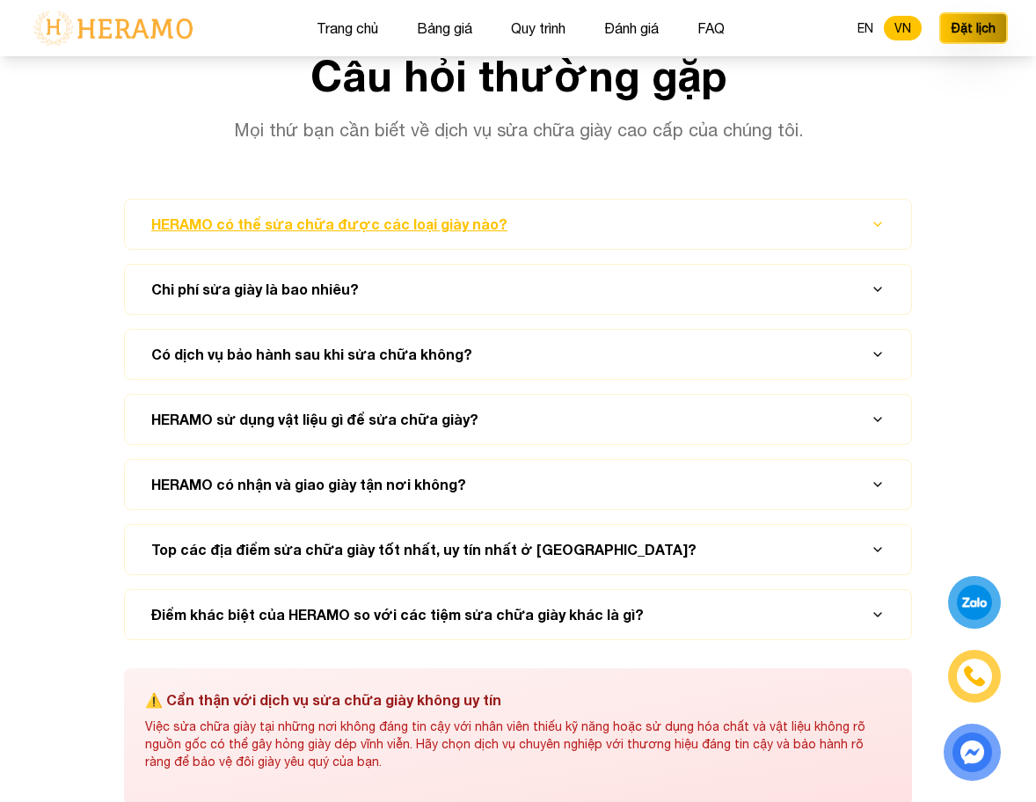
click at [868, 200] on button "HERAMO có thể sửa chữa được các loại giày nào?" at bounding box center [518, 224] width 744 height 49
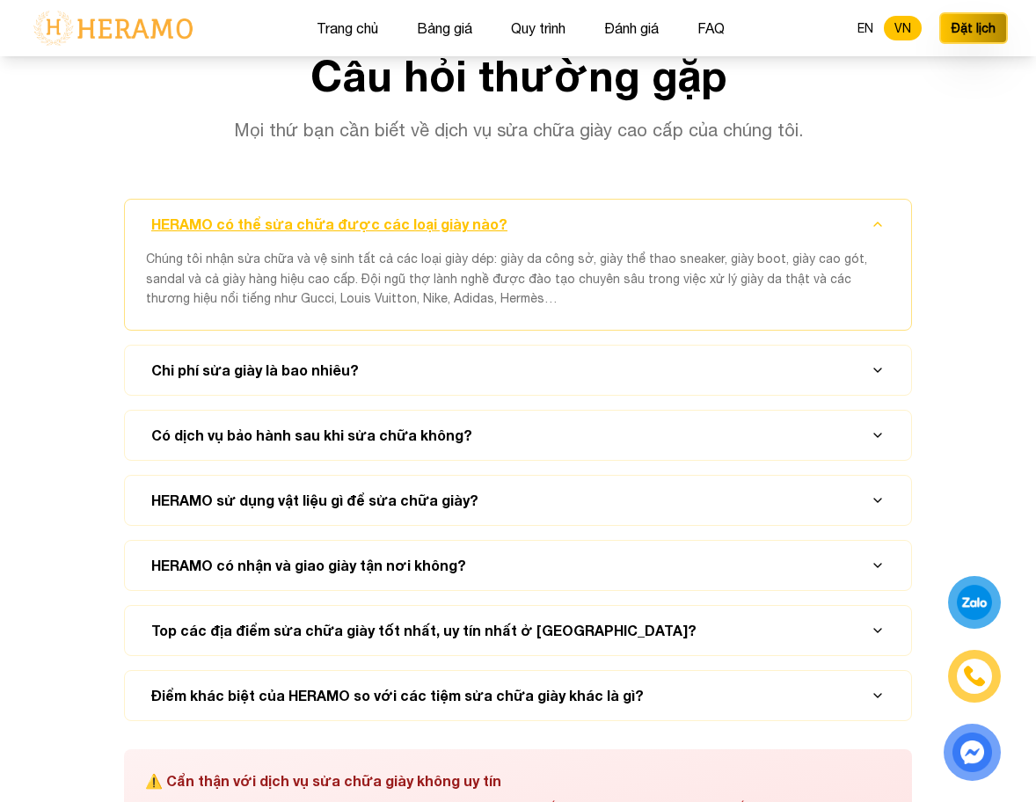
click at [868, 200] on button "HERAMO có thể sửa chữa được các loại giày nào?" at bounding box center [518, 224] width 744 height 49
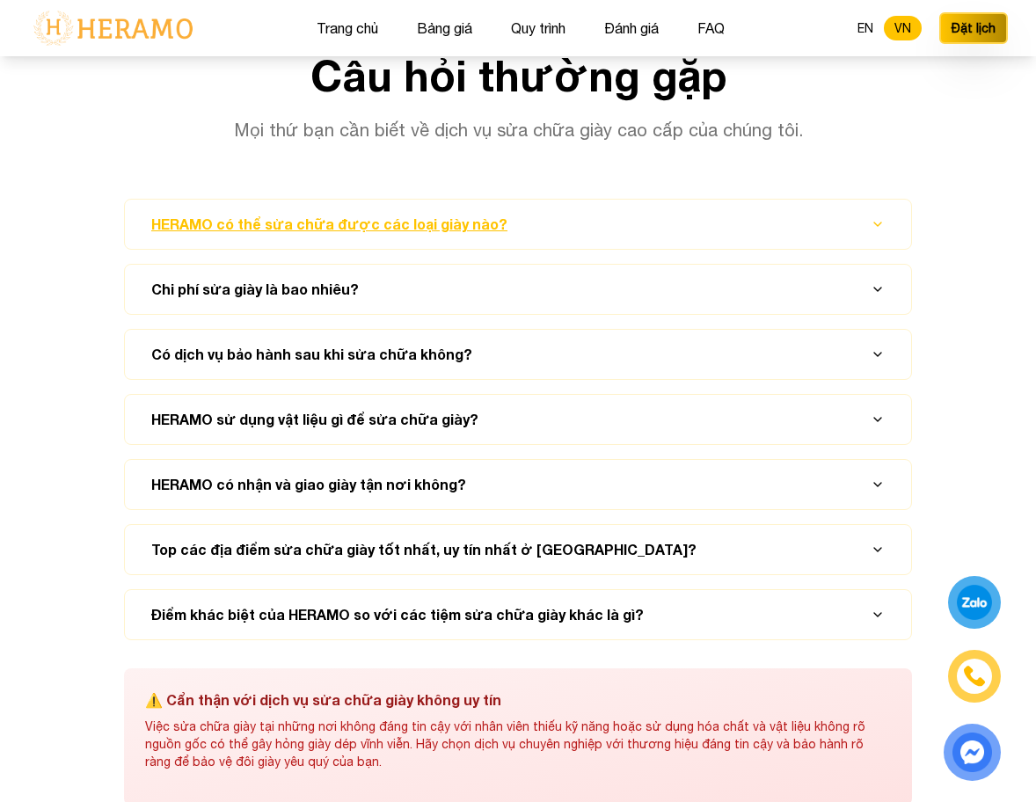
click at [868, 200] on button "HERAMO có thể sửa chữa được các loại giày nào?" at bounding box center [518, 224] width 744 height 49
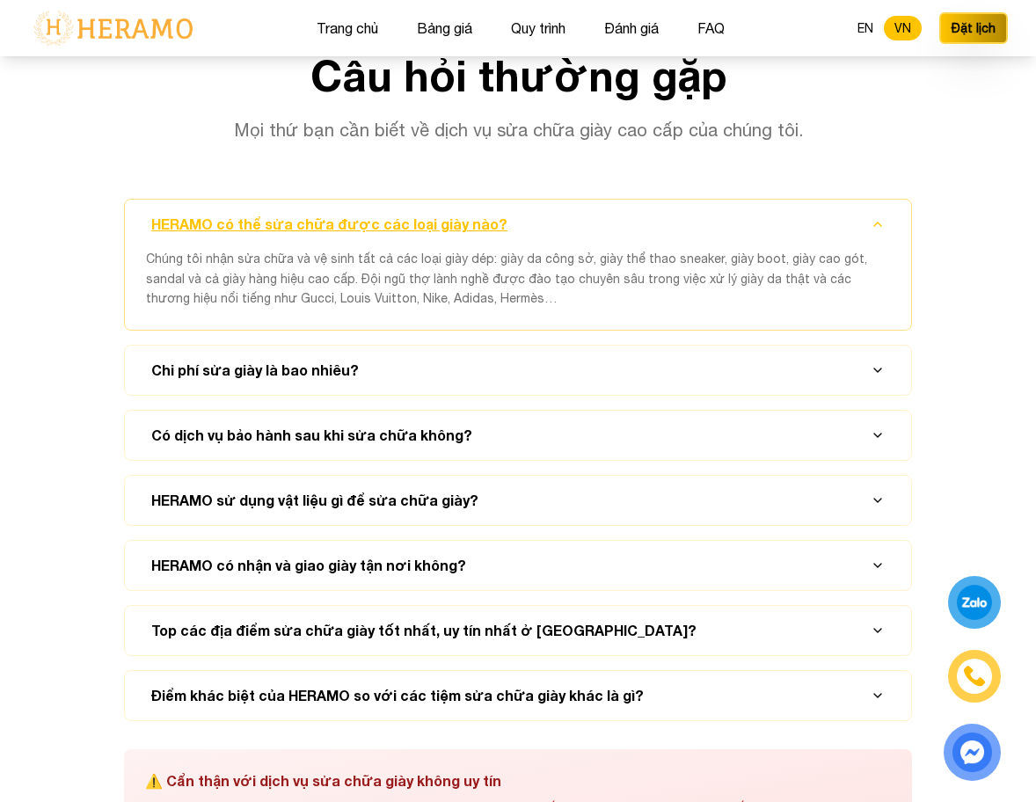
click at [868, 200] on button "HERAMO có thể sửa chữa được các loại giày nào?" at bounding box center [518, 224] width 744 height 49
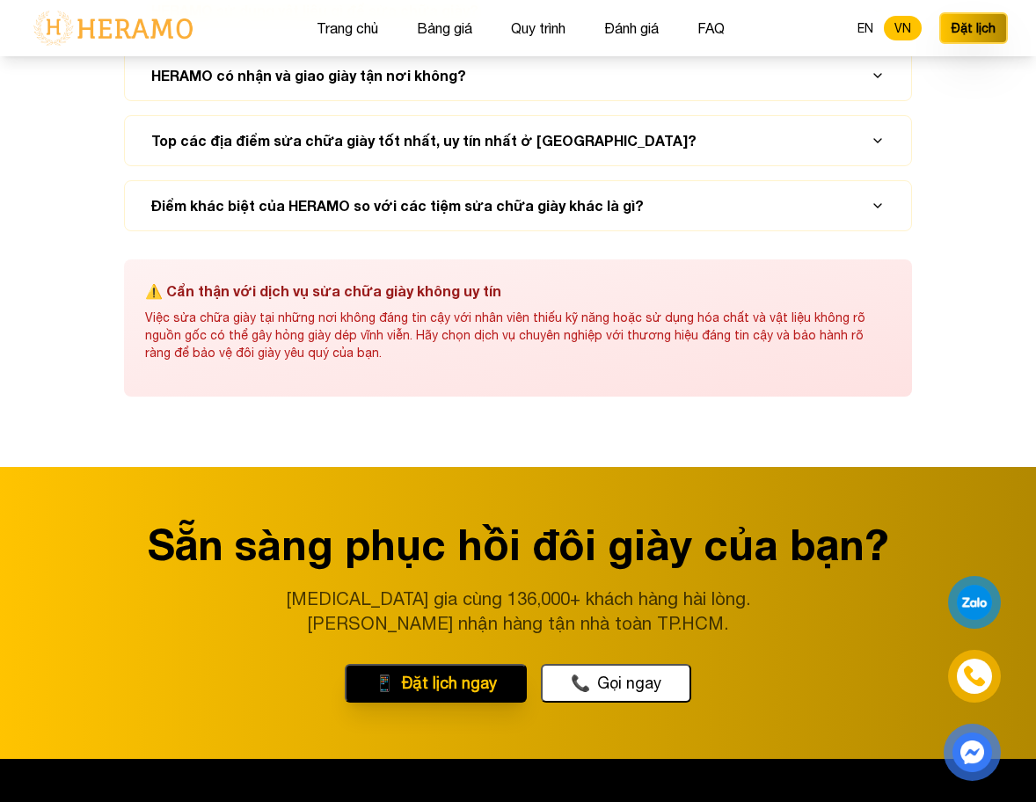
scroll to position [8518, 0]
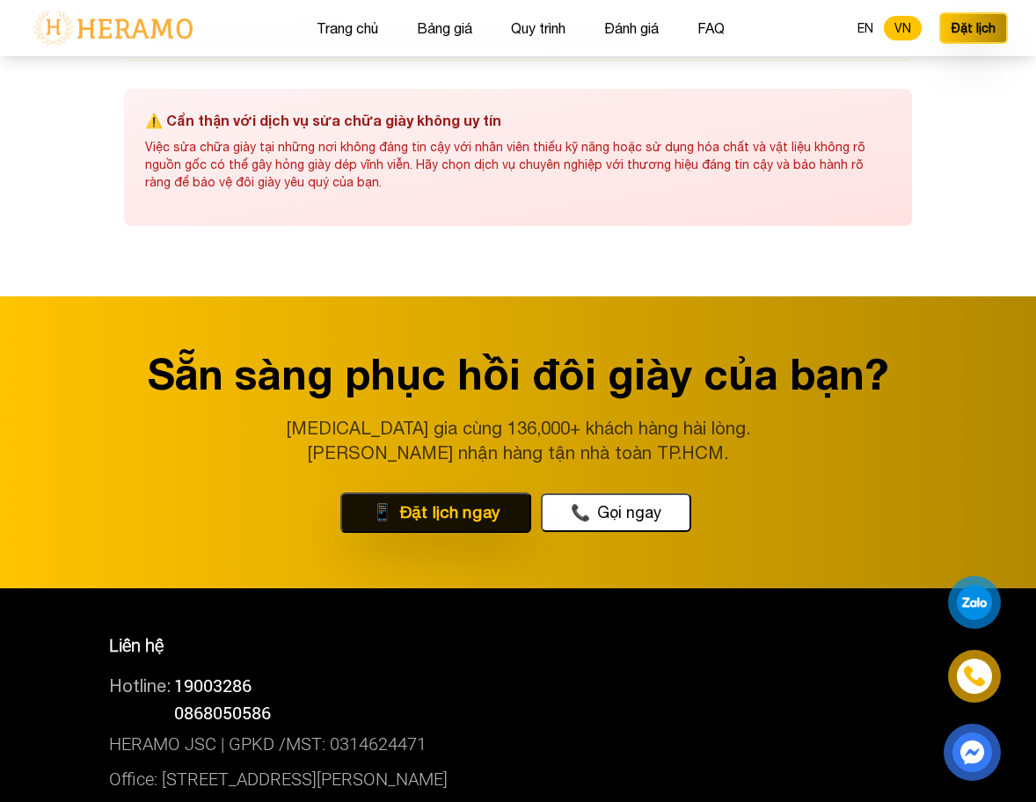
click at [449, 493] on button "📱 Đặt lịch ngay" at bounding box center [435, 513] width 191 height 40
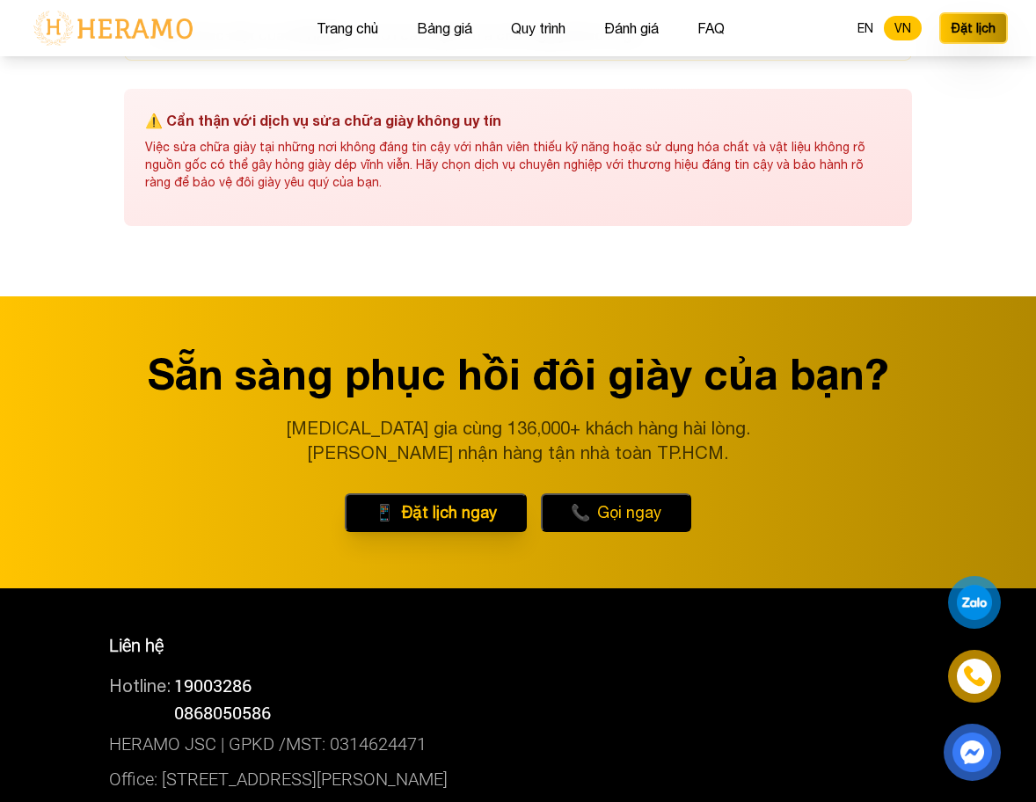
click at [627, 493] on button "📞 Gọi ngay" at bounding box center [616, 512] width 150 height 39
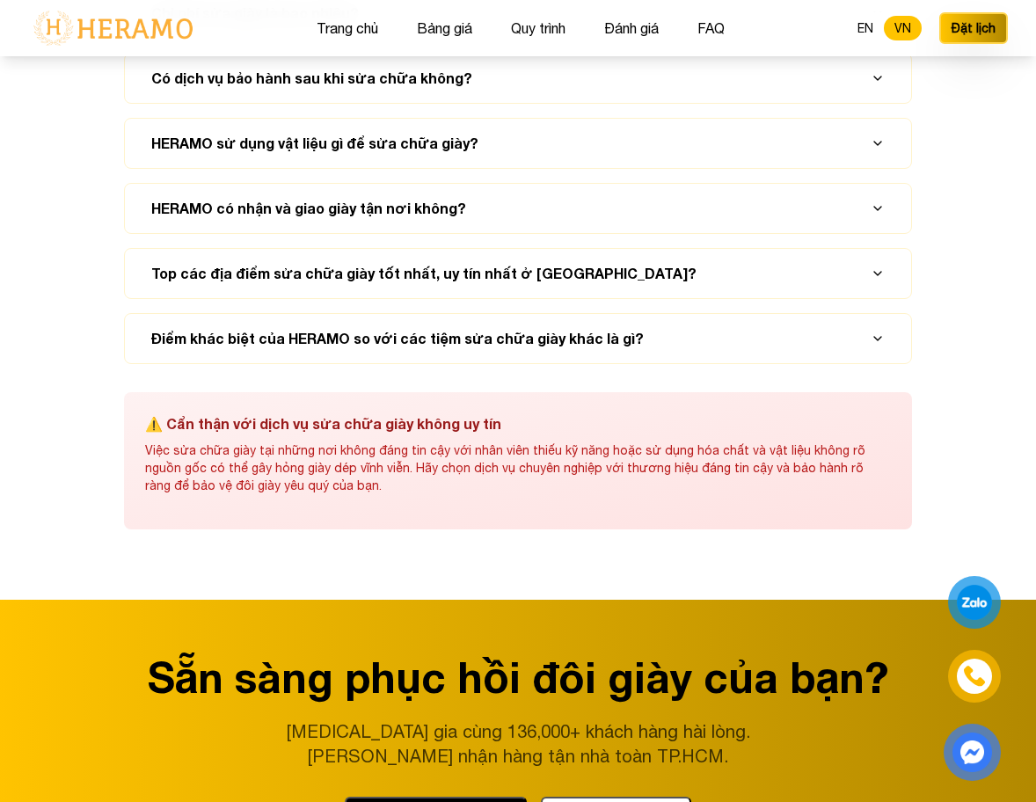
scroll to position [8208, 0]
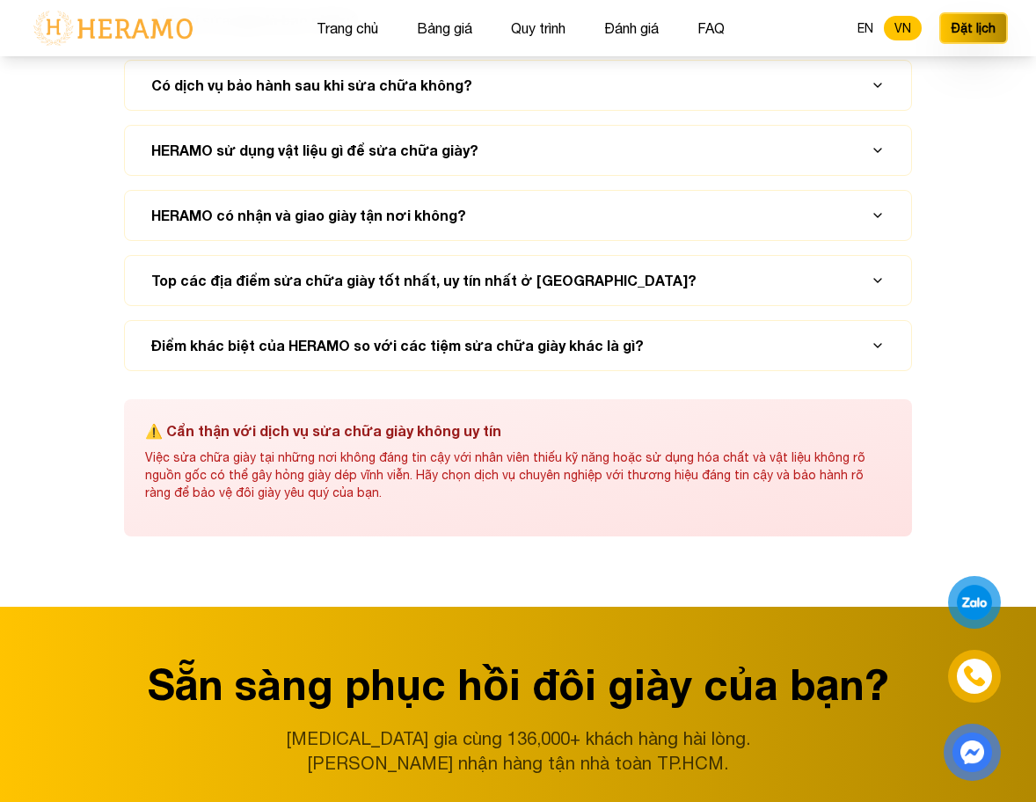
click at [954, 593] on div at bounding box center [975, 603] width 48 height 48
click at [980, 677] on img at bounding box center [975, 676] width 20 height 19
click at [967, 743] on img at bounding box center [972, 752] width 36 height 36
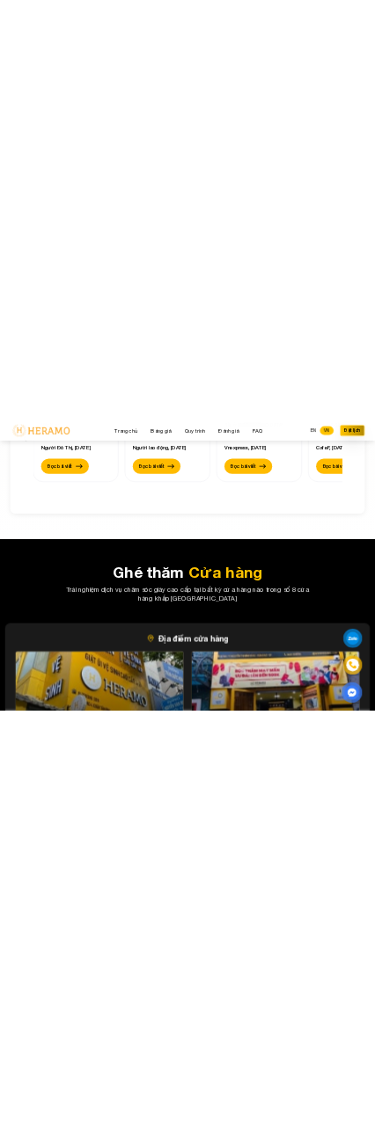
scroll to position [6022, 0]
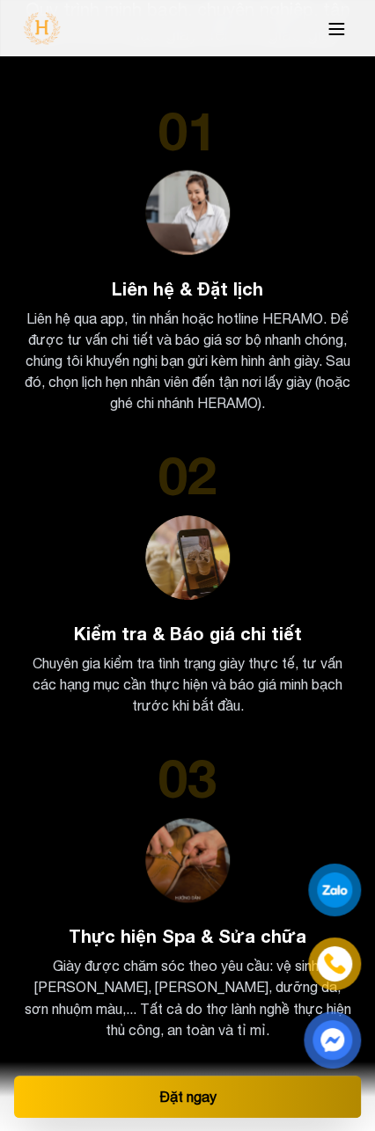
click at [198, 801] on button "Đặt ngay" at bounding box center [187, 1096] width 347 height 42
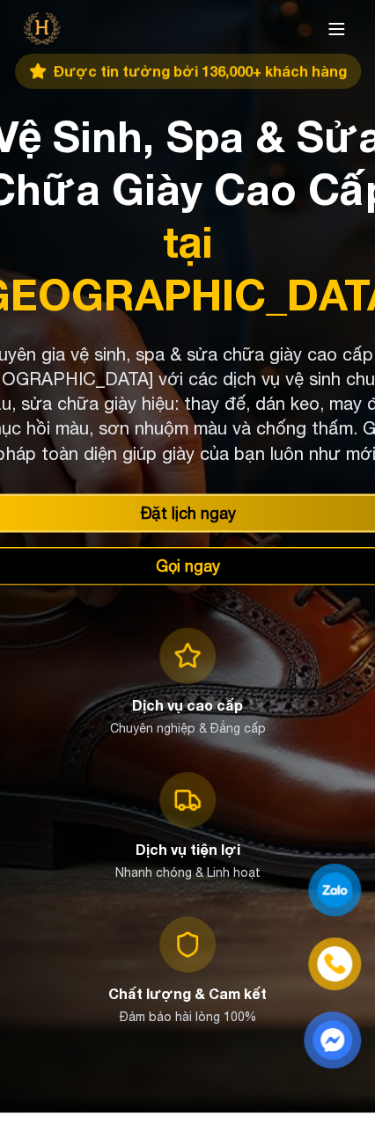
scroll to position [0, 0]
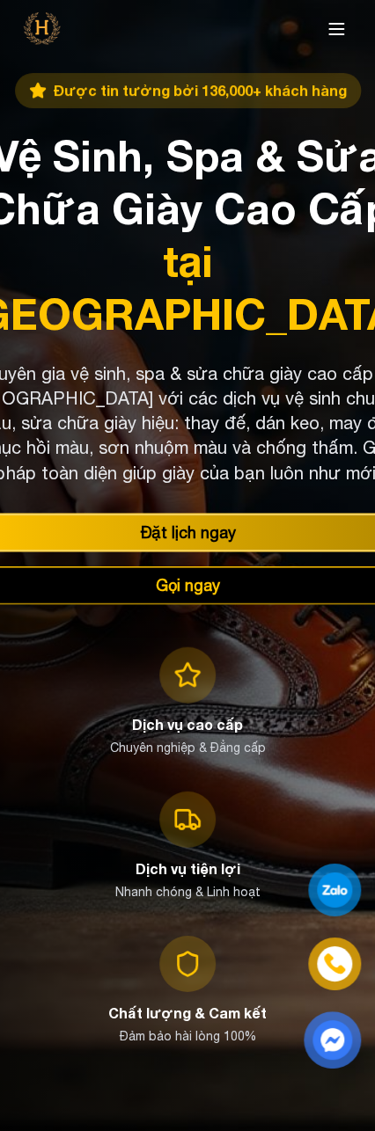
click at [334, 34] on line at bounding box center [336, 34] width 14 height 0
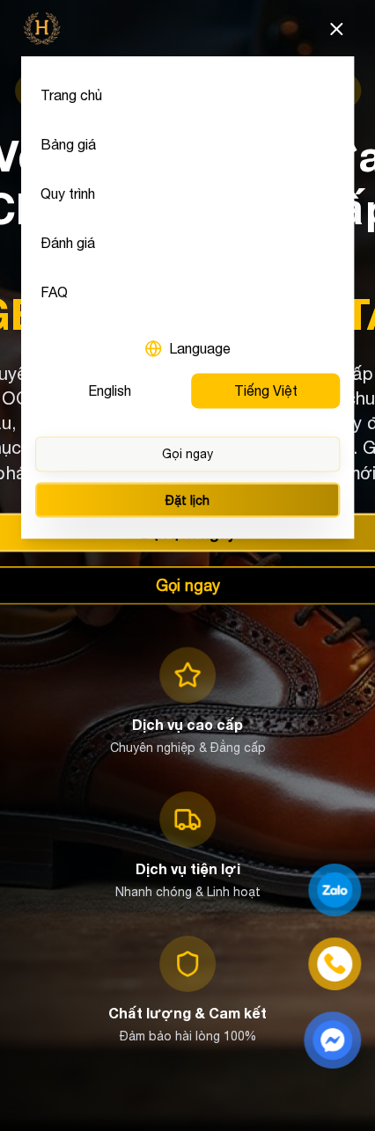
click at [146, 500] on button "Đặt lịch" at bounding box center [187, 499] width 304 height 35
click at [200, 493] on button "Đặt lịch" at bounding box center [187, 499] width 304 height 35
click at [191, 504] on button "Đặt lịch" at bounding box center [187, 499] width 304 height 35
click at [245, 456] on button "Gọi ngay" at bounding box center [187, 453] width 304 height 35
click at [333, 39] on icon at bounding box center [335, 28] width 21 height 21
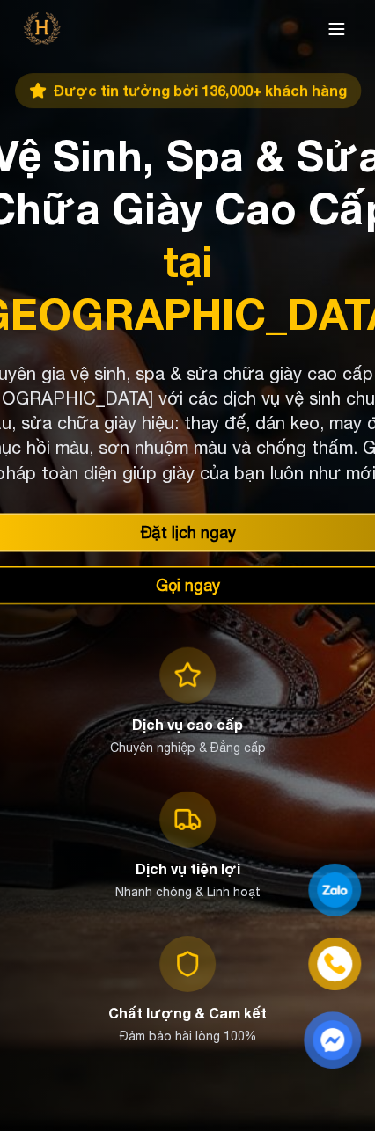
click at [329, 41] on button at bounding box center [335, 28] width 35 height 37
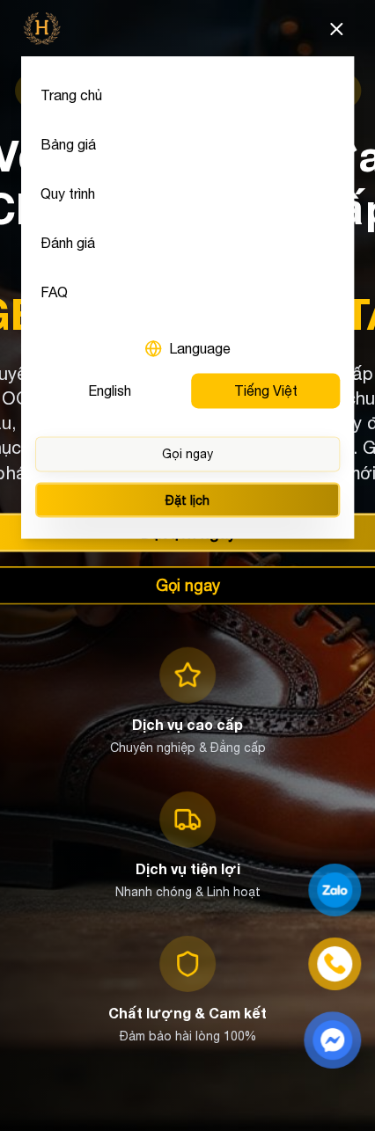
click at [229, 464] on button "Gọi ngay" at bounding box center [187, 453] width 304 height 35
click at [331, 34] on icon at bounding box center [336, 29] width 11 height 11
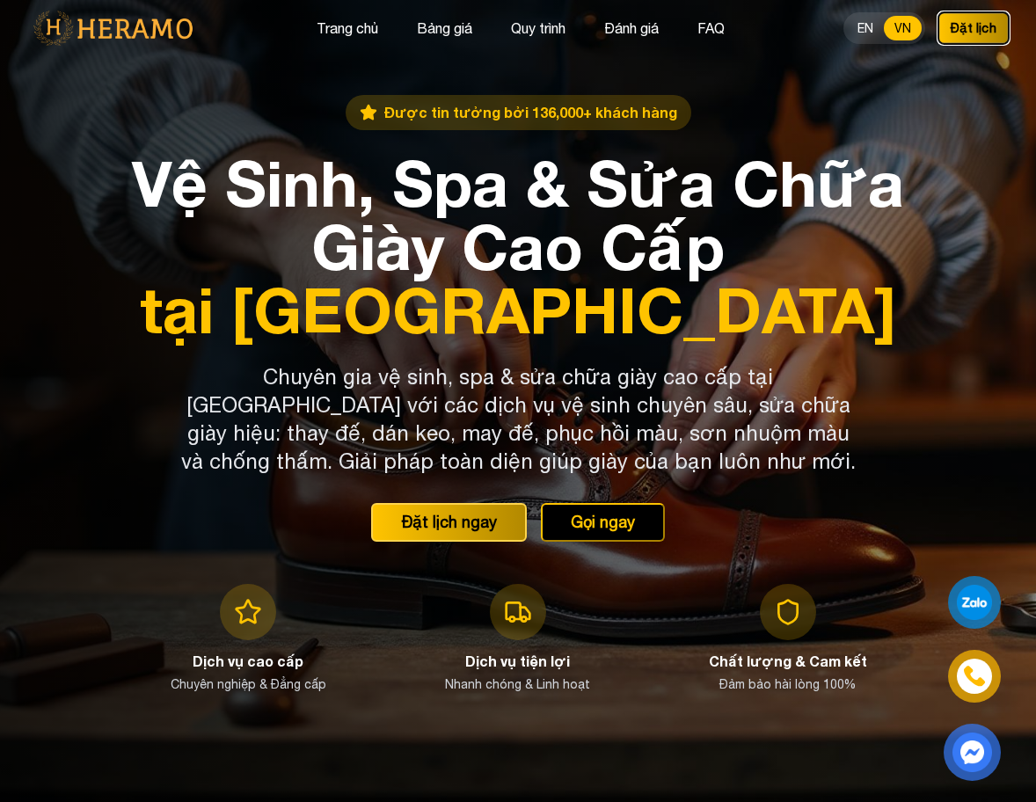
click at [975, 26] on button "Đặt lịch" at bounding box center [974, 27] width 72 height 33
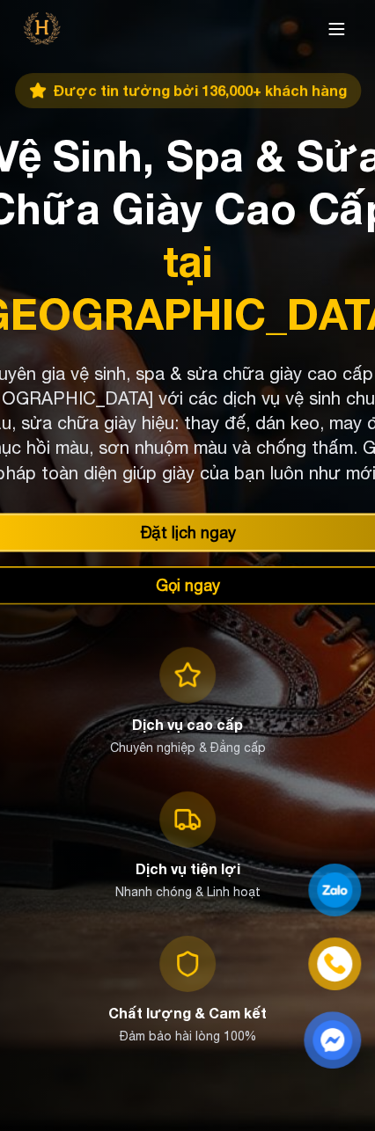
click at [340, 27] on icon at bounding box center [335, 28] width 21 height 21
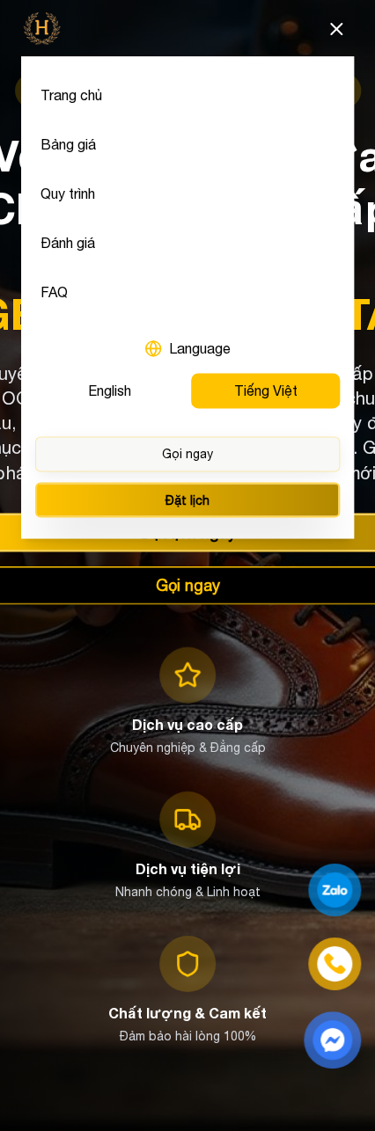
click at [148, 396] on button "English" at bounding box center [109, 390] width 149 height 35
